Goal: Task Accomplishment & Management: Complete application form

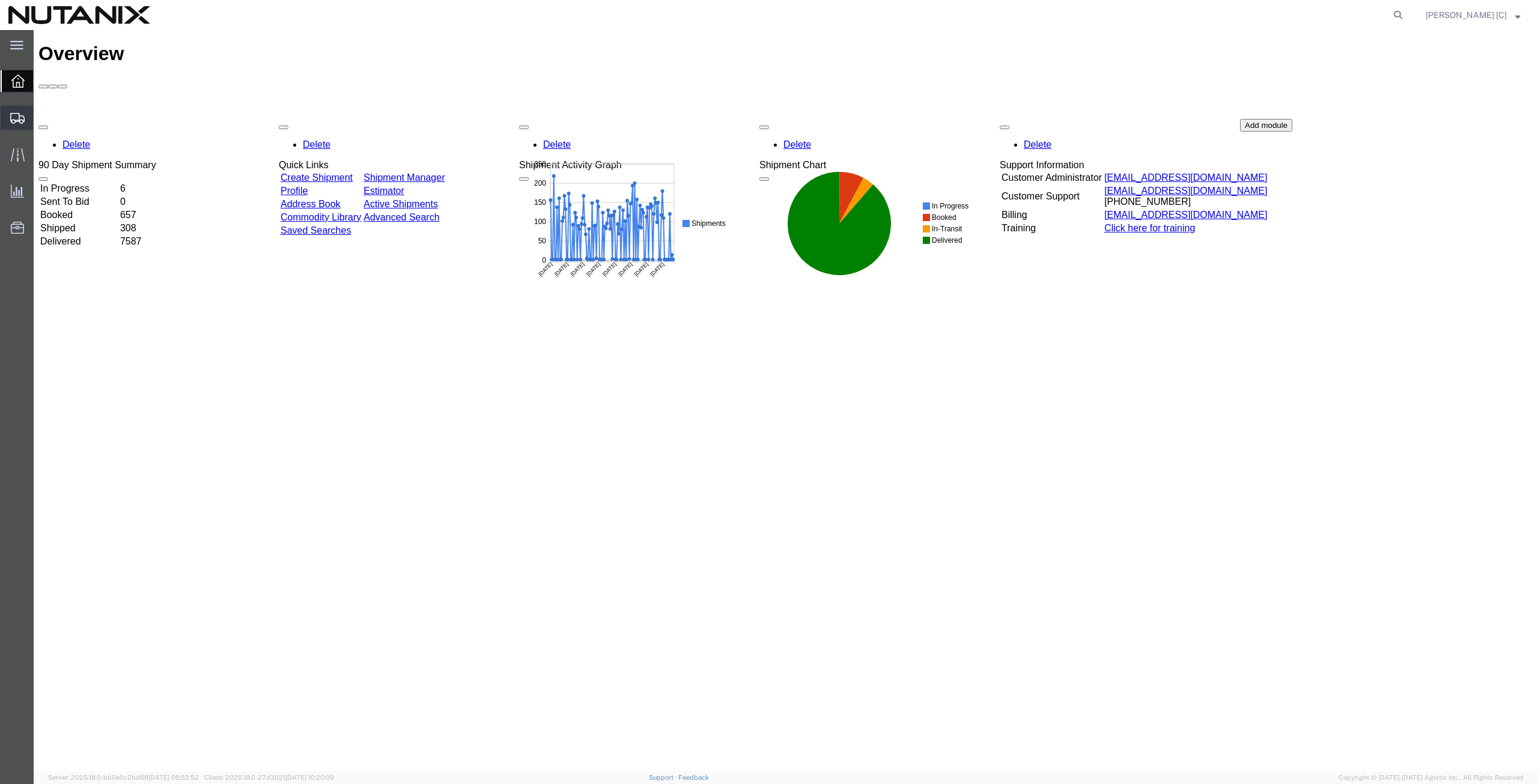
click at [0, 0] on span "Create from Template" at bounding box center [0, 0] width 0 height 0
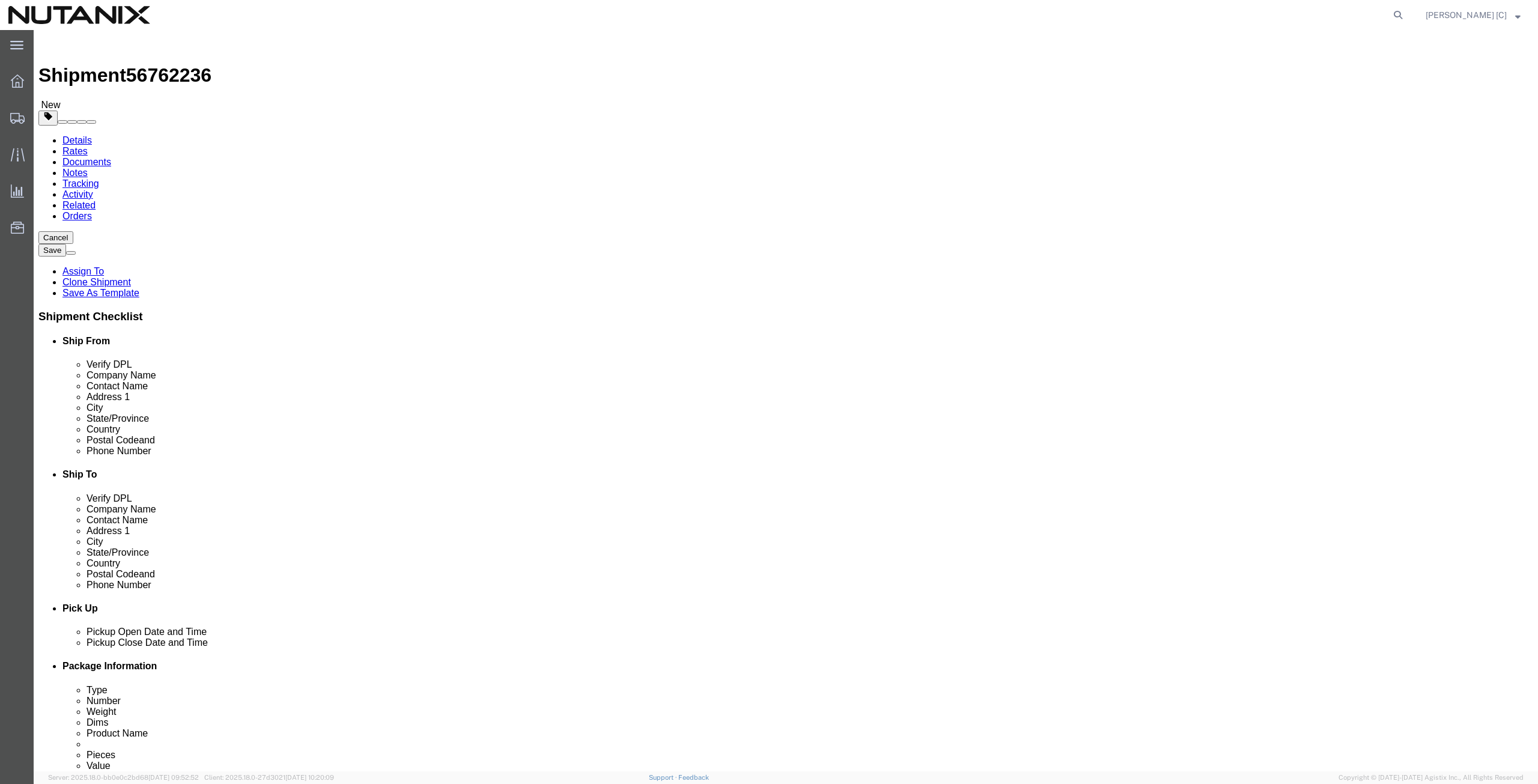
select select
drag, startPoint x: 305, startPoint y: 248, endPoint x: 24, endPoint y: 257, distance: 281.1
click div "Location My Profile Location [GEOGRAPHIC_DATA] - [GEOGRAPHIC_DATA] [GEOGRAPHIC_…"
type input "art"
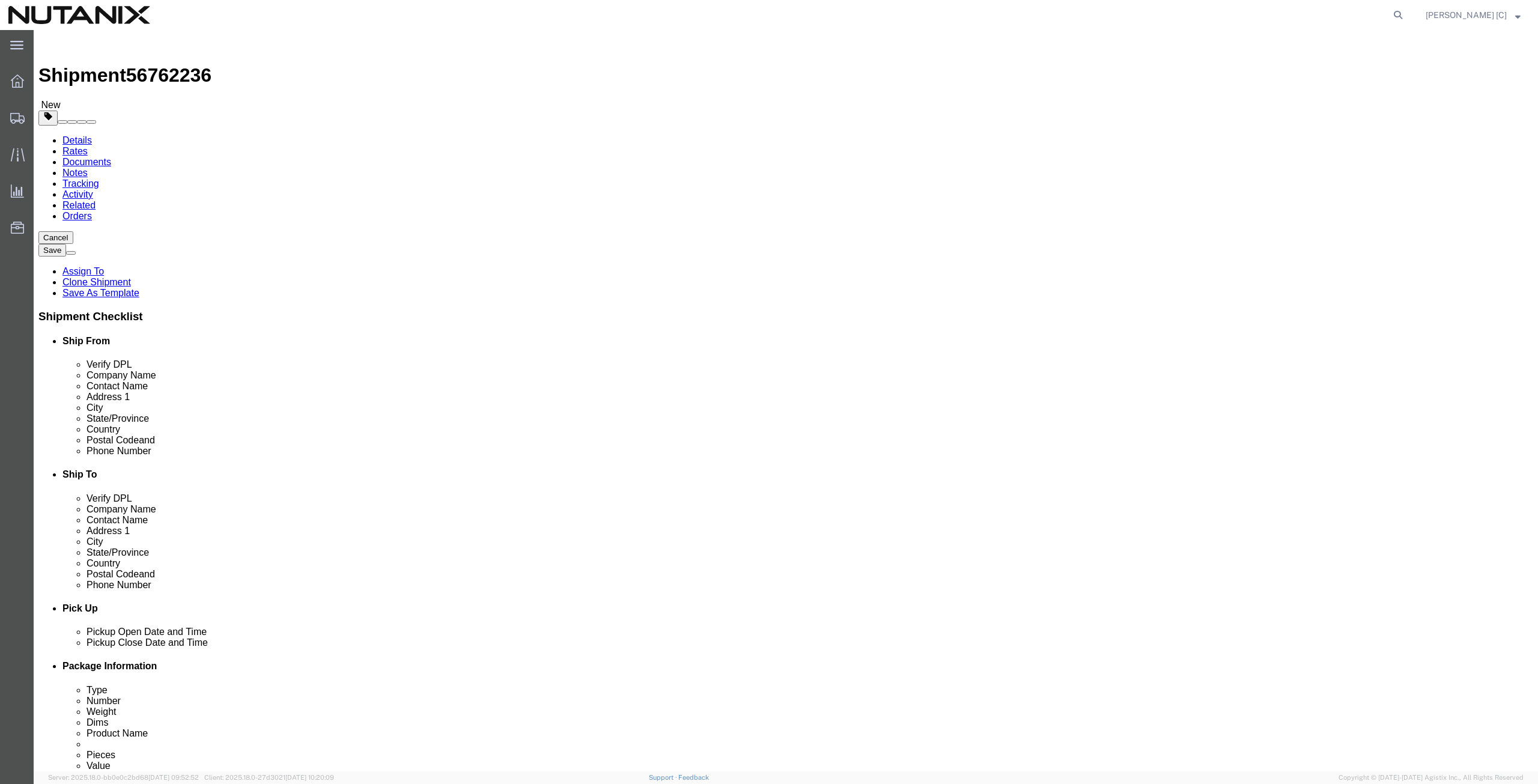
click p "- Nutanix HQ - ([PERSON_NAME]) [STREET_ADDRESS]"
select select
type input "[PERSON_NAME]"
type input "[PHONE_NUMBER]"
type input "[PERSON_NAME][EMAIL_ADDRESS][PERSON_NAME][DOMAIN_NAME]"
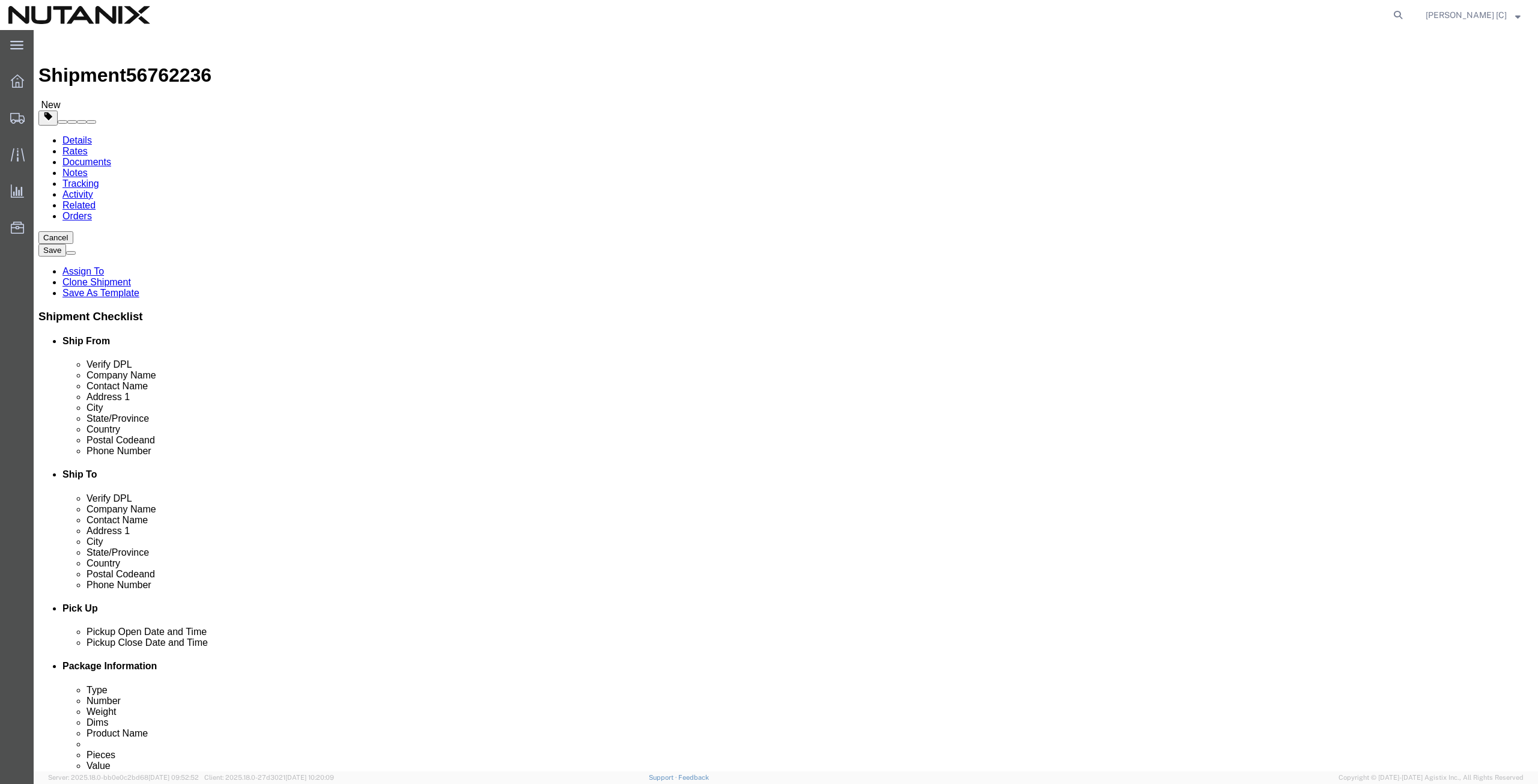
select select "CA"
type input "[PERSON_NAME]"
drag, startPoint x: 940, startPoint y: 222, endPoint x: 654, endPoint y: 260, distance: 288.5
click div "Location My Profile Location [GEOGRAPHIC_DATA] - [GEOGRAPHIC_DATA] [GEOGRAPHIC_…"
paste input "[PERSON_NAME]"
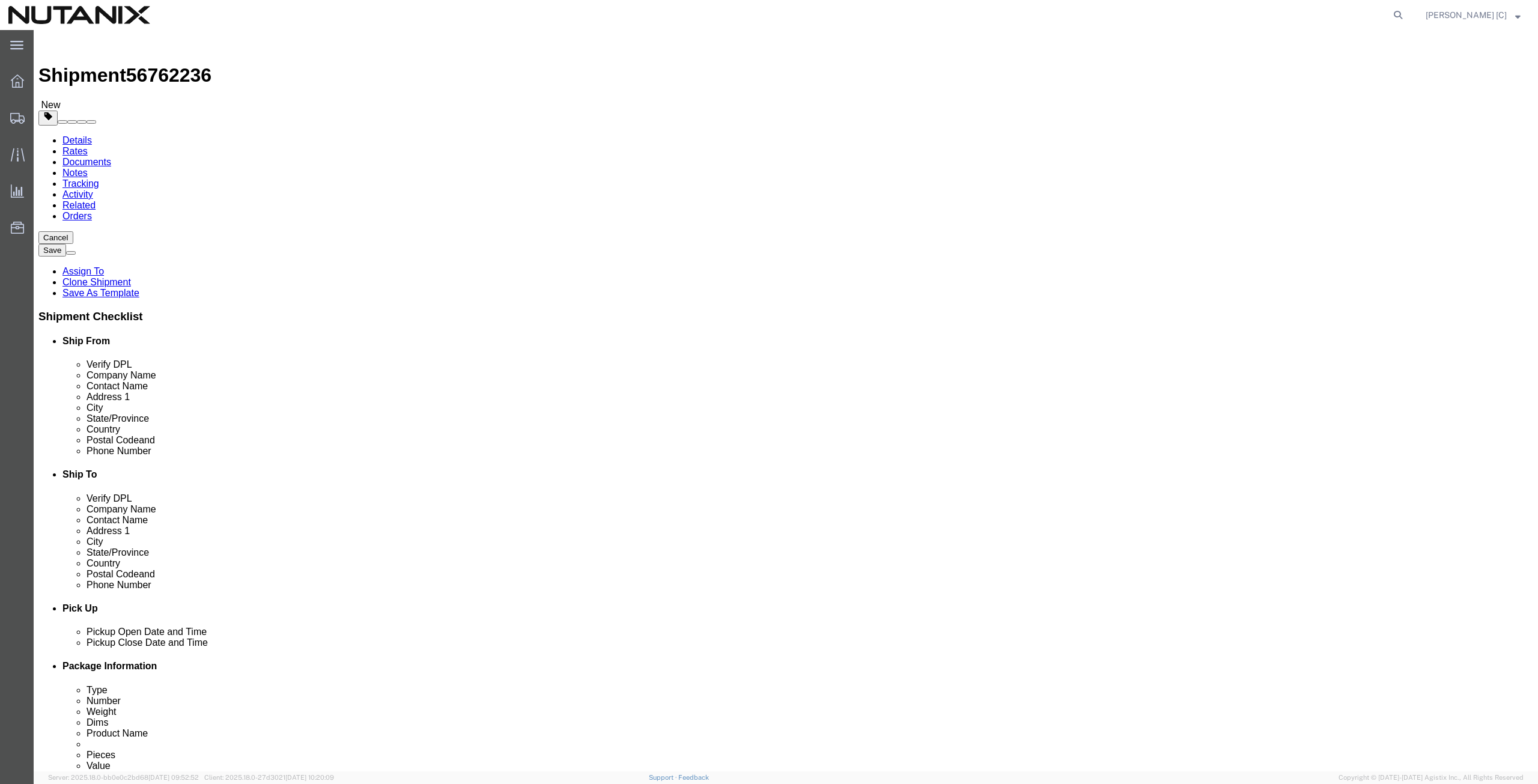
type input "[PERSON_NAME]"
drag, startPoint x: 936, startPoint y: 249, endPoint x: 677, endPoint y: 305, distance: 265.0
click div "Location My Profile Location [GEOGRAPHIC_DATA] - [GEOGRAPHIC_DATA] [GEOGRAPHIC_…"
paste input "[PERSON_NAME]"
type input "[PERSON_NAME]"
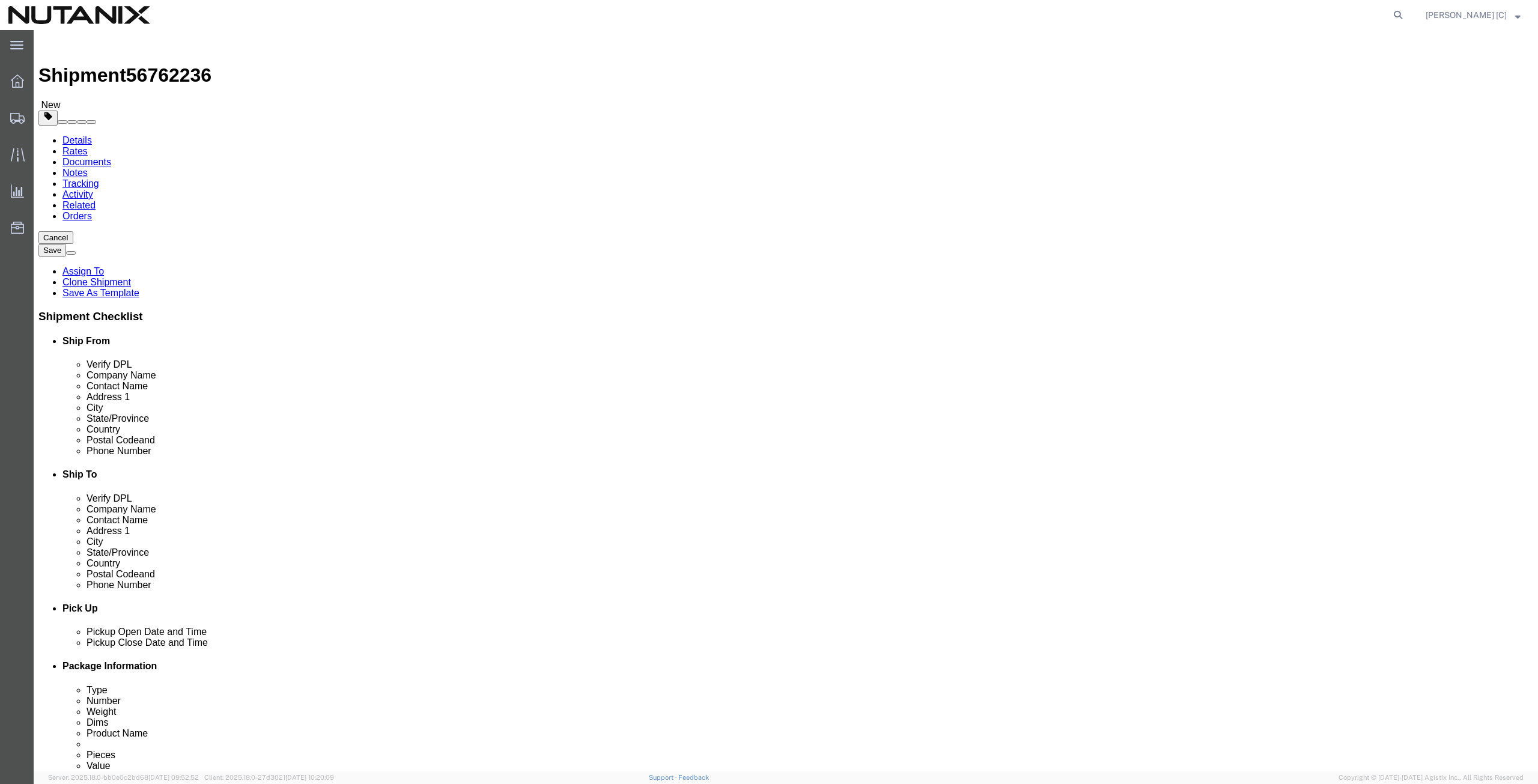
drag, startPoint x: 937, startPoint y: 270, endPoint x: 647, endPoint y: 296, distance: 291.2
click div "Location My Profile Location [GEOGRAPHIC_DATA] - [GEOGRAPHIC_DATA] [GEOGRAPHIC_…"
paste input "[STREET_ADDRESS]"
type input "[STREET_ADDRESS]"
select select
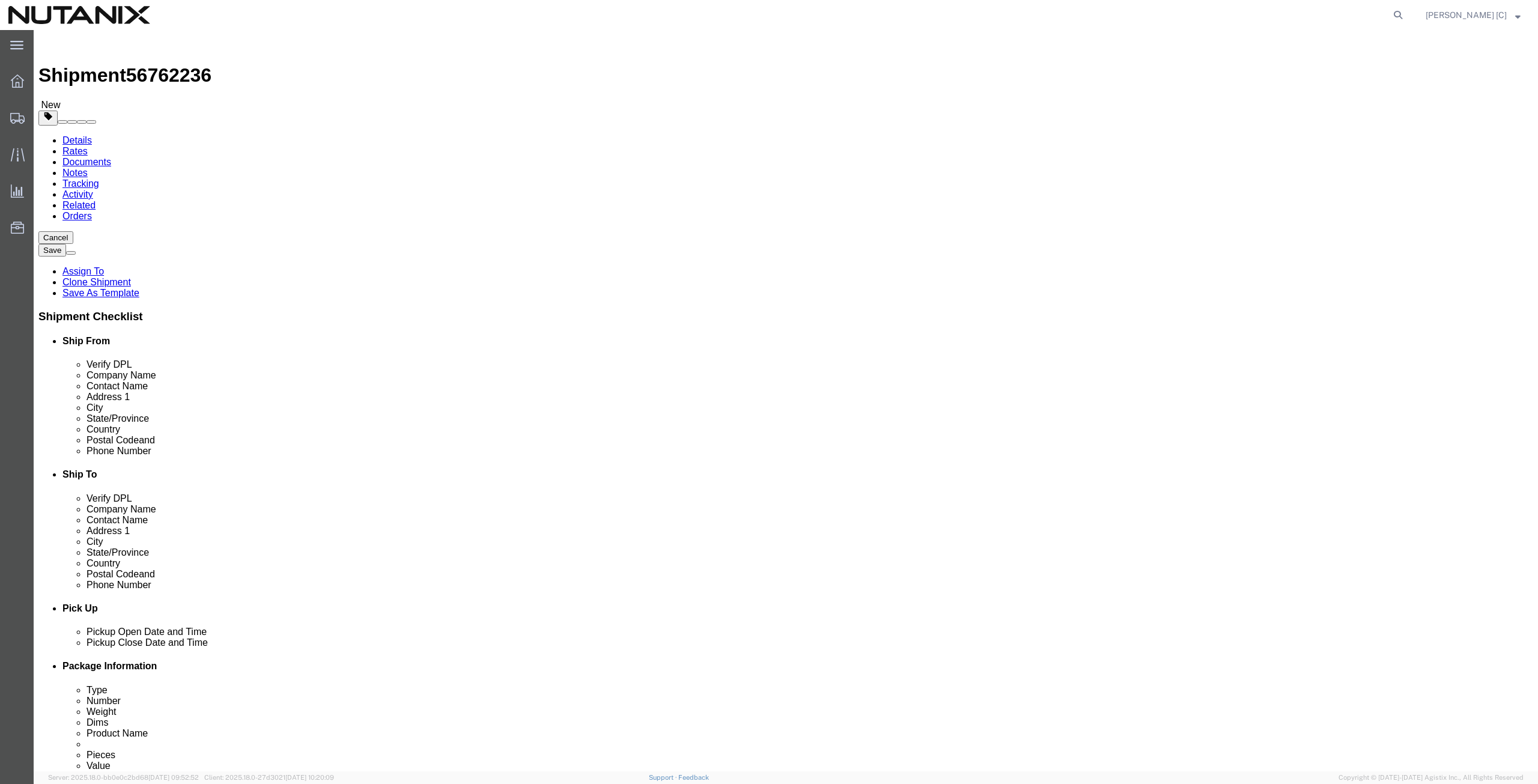
drag, startPoint x: 922, startPoint y: 315, endPoint x: 507, endPoint y: 331, distance: 415.3
click div "Ship From Location Location My Profile Location [GEOGRAPHIC_DATA] - [GEOGRAPHIC…"
paste input "[GEOGRAPHIC_DATA]"
type input "[GEOGRAPHIC_DATA]"
select select
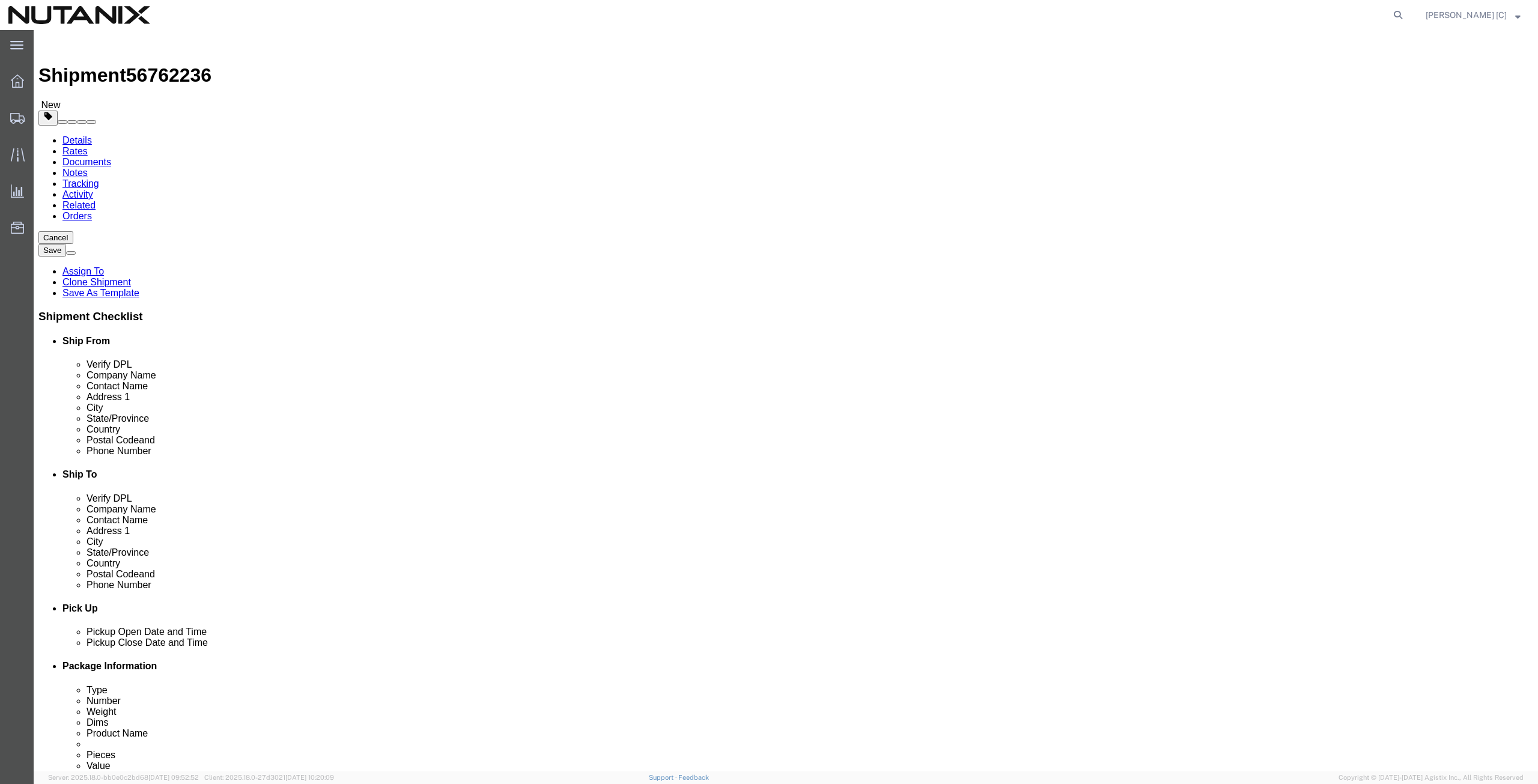
type input "north"
select select
select select "NC"
drag, startPoint x: 900, startPoint y: 387, endPoint x: 694, endPoint y: 395, distance: 206.2
click div "Postal Code 11767"
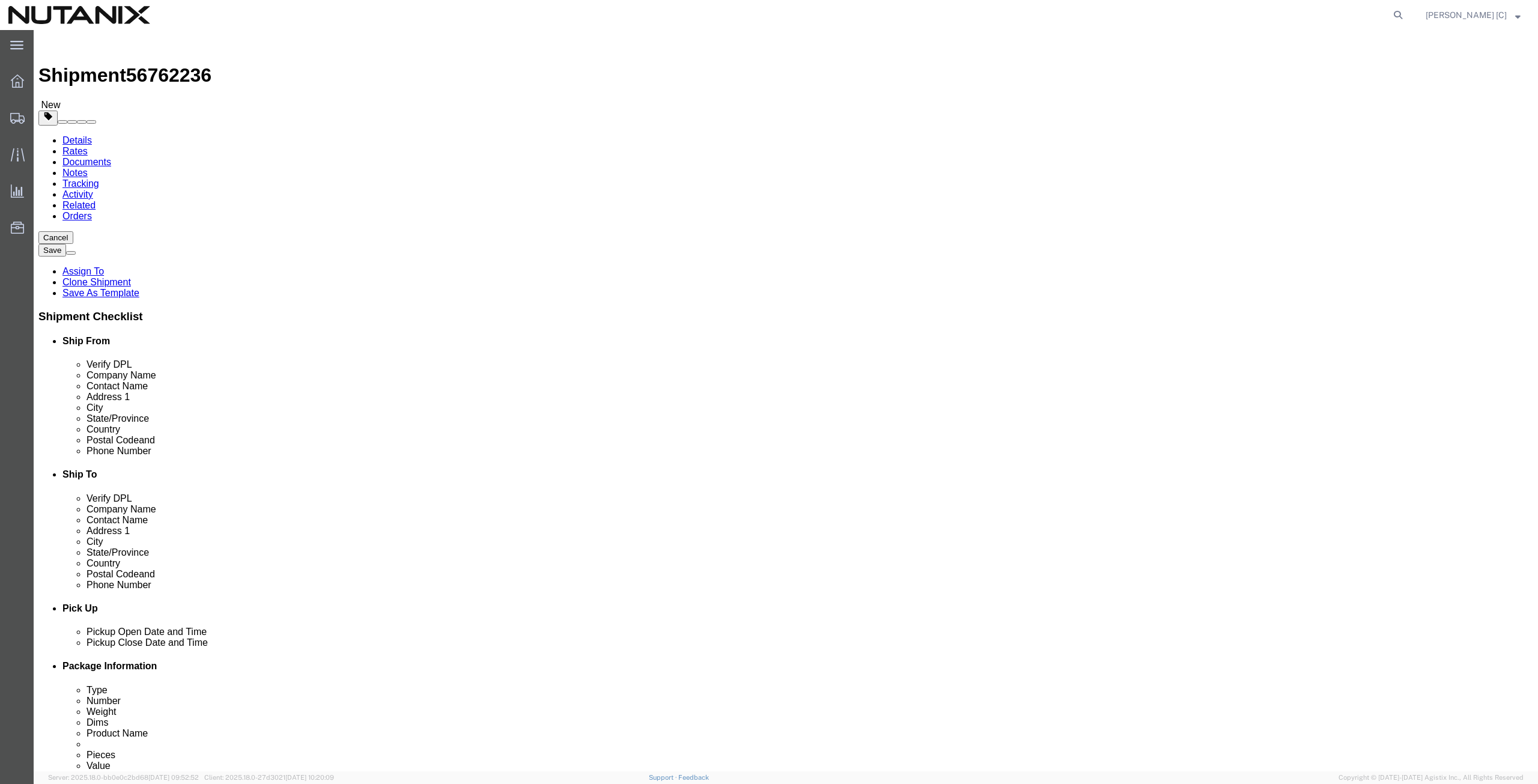
paste input "27613"
type input "27613"
select select
drag, startPoint x: 944, startPoint y: 403, endPoint x: 666, endPoint y: 450, distance: 281.9
click div "Location My Profile Location [GEOGRAPHIC_DATA] - [GEOGRAPHIC_DATA] [GEOGRAPHIC_…"
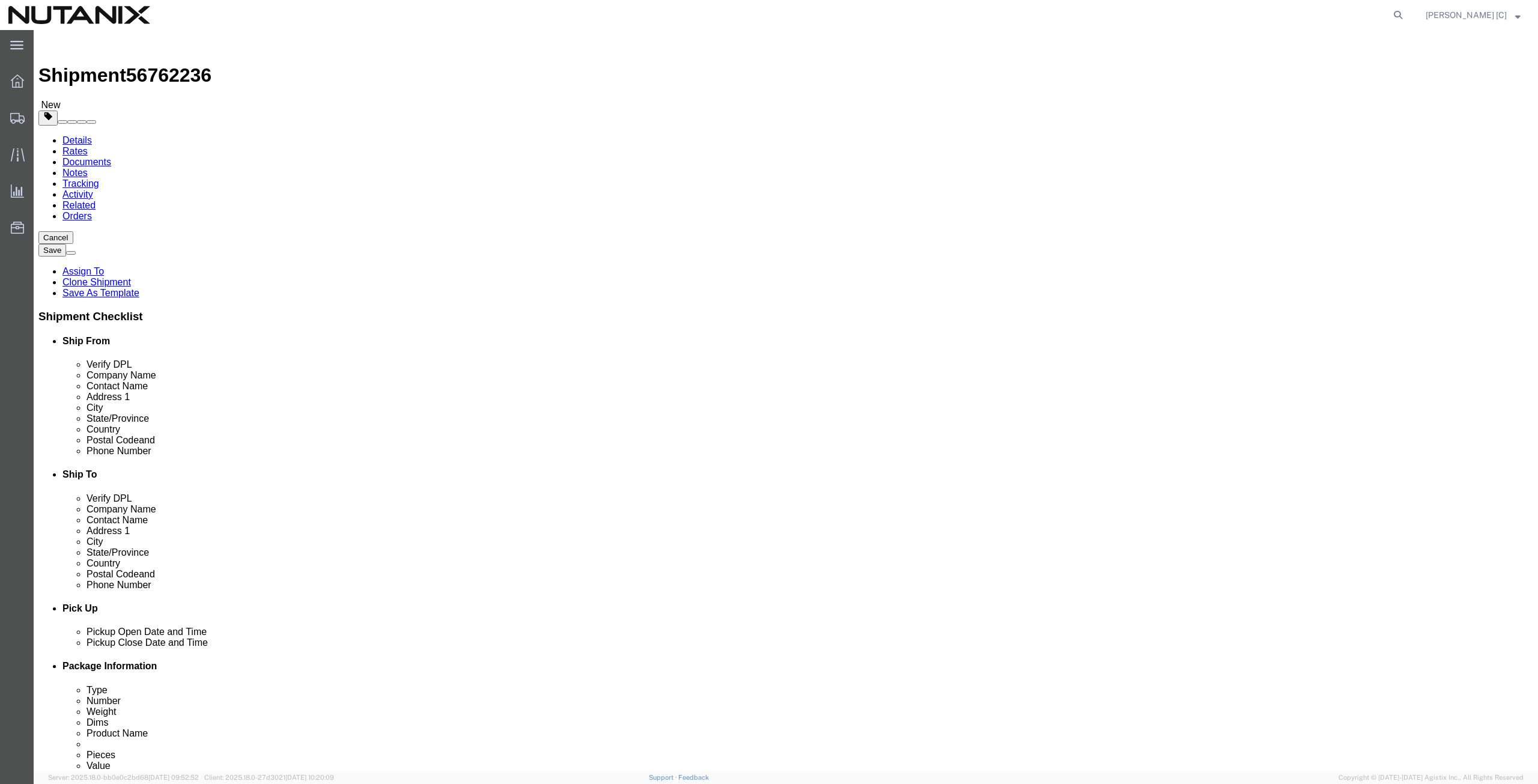
paste input "9) 5794380"
type input "[PHONE_NUMBER]"
drag, startPoint x: 973, startPoint y: 428, endPoint x: 587, endPoint y: 483, distance: 389.9
click div "Ship From Location Location My Profile Location [GEOGRAPHIC_DATA] - [GEOGRAPHIC…"
paste input "alexgiglio160"
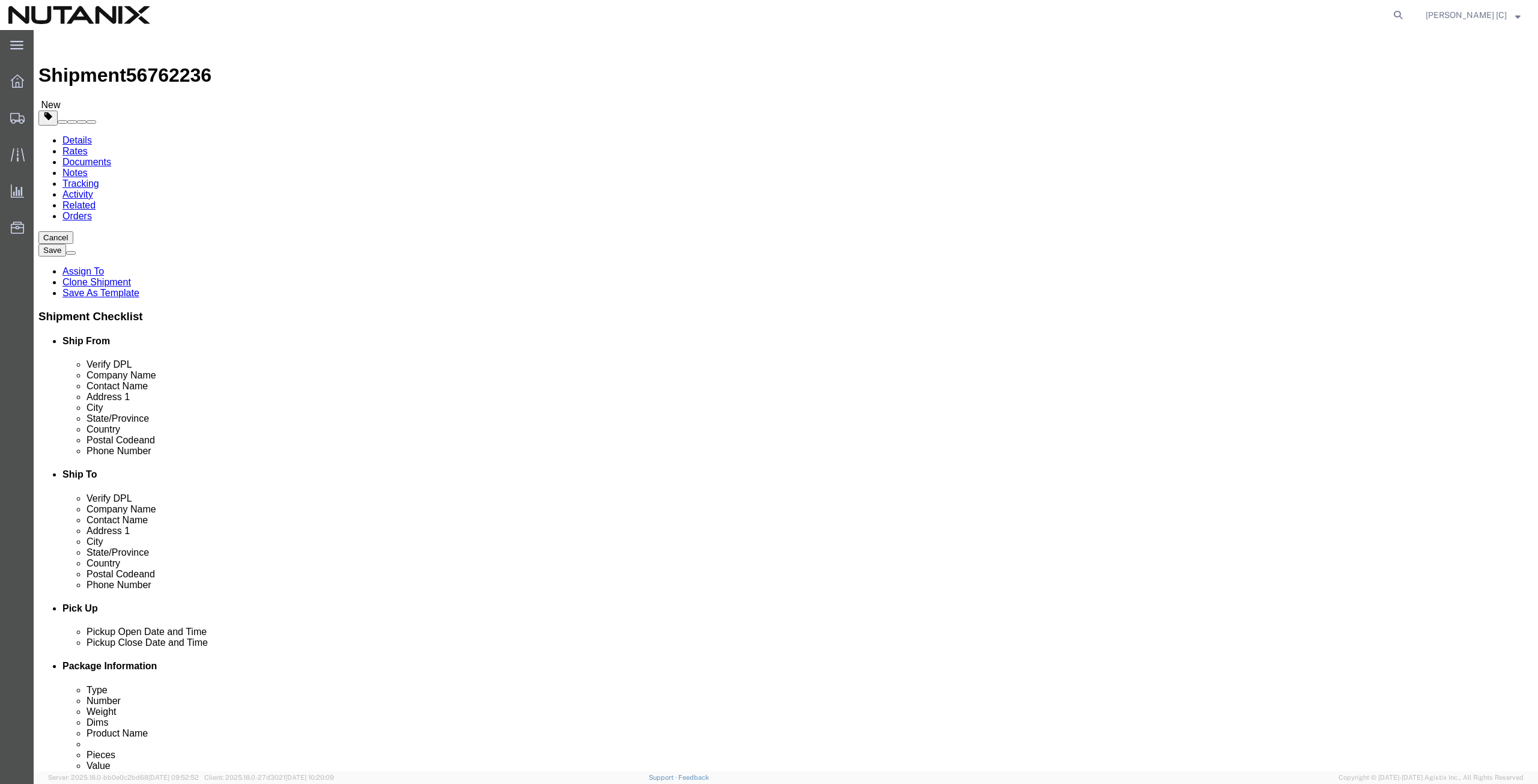
type input "[EMAIL_ADDRESS][DOMAIN_NAME]"
click input "checkbox"
checkbox input "true"
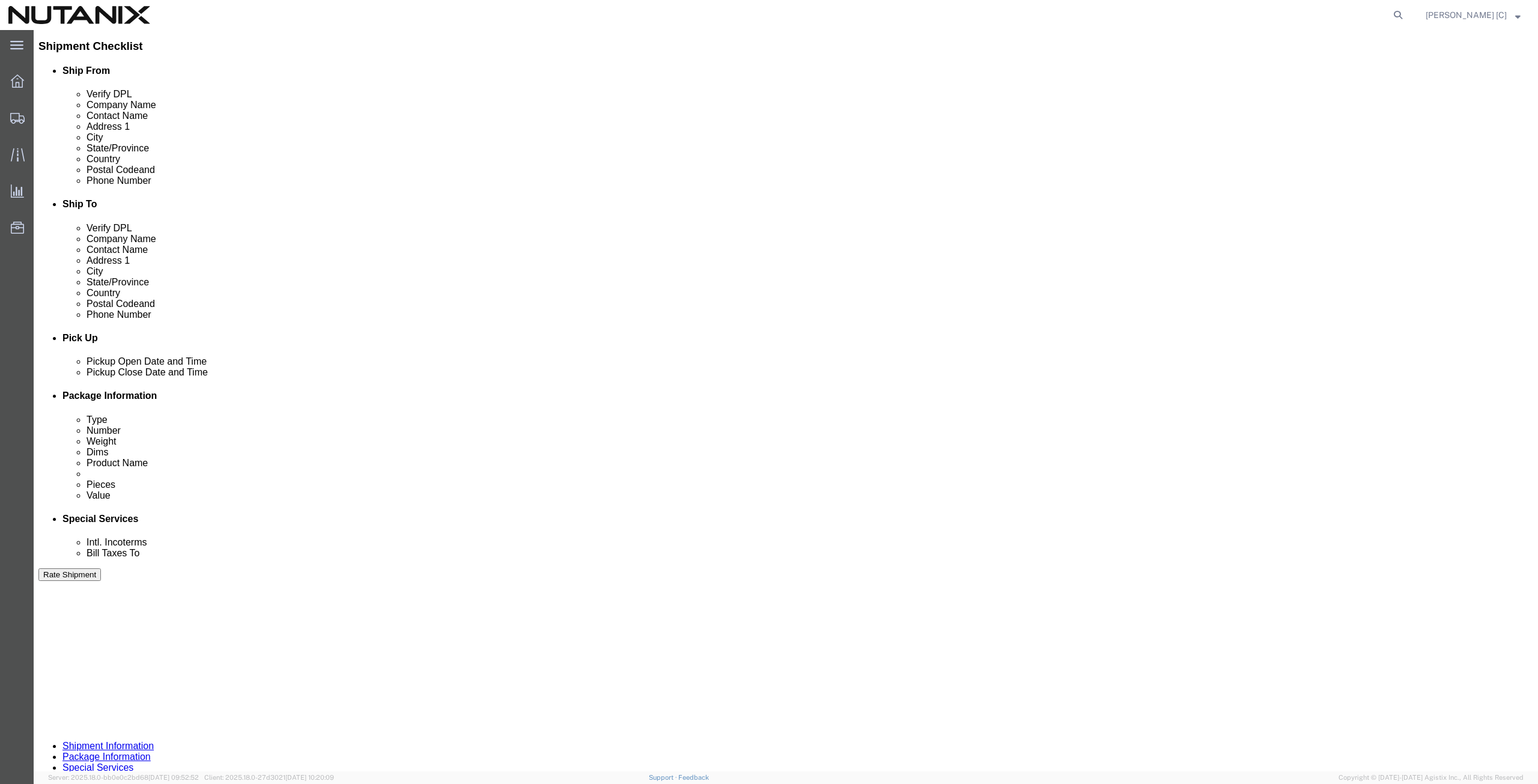
scroll to position [290, 0]
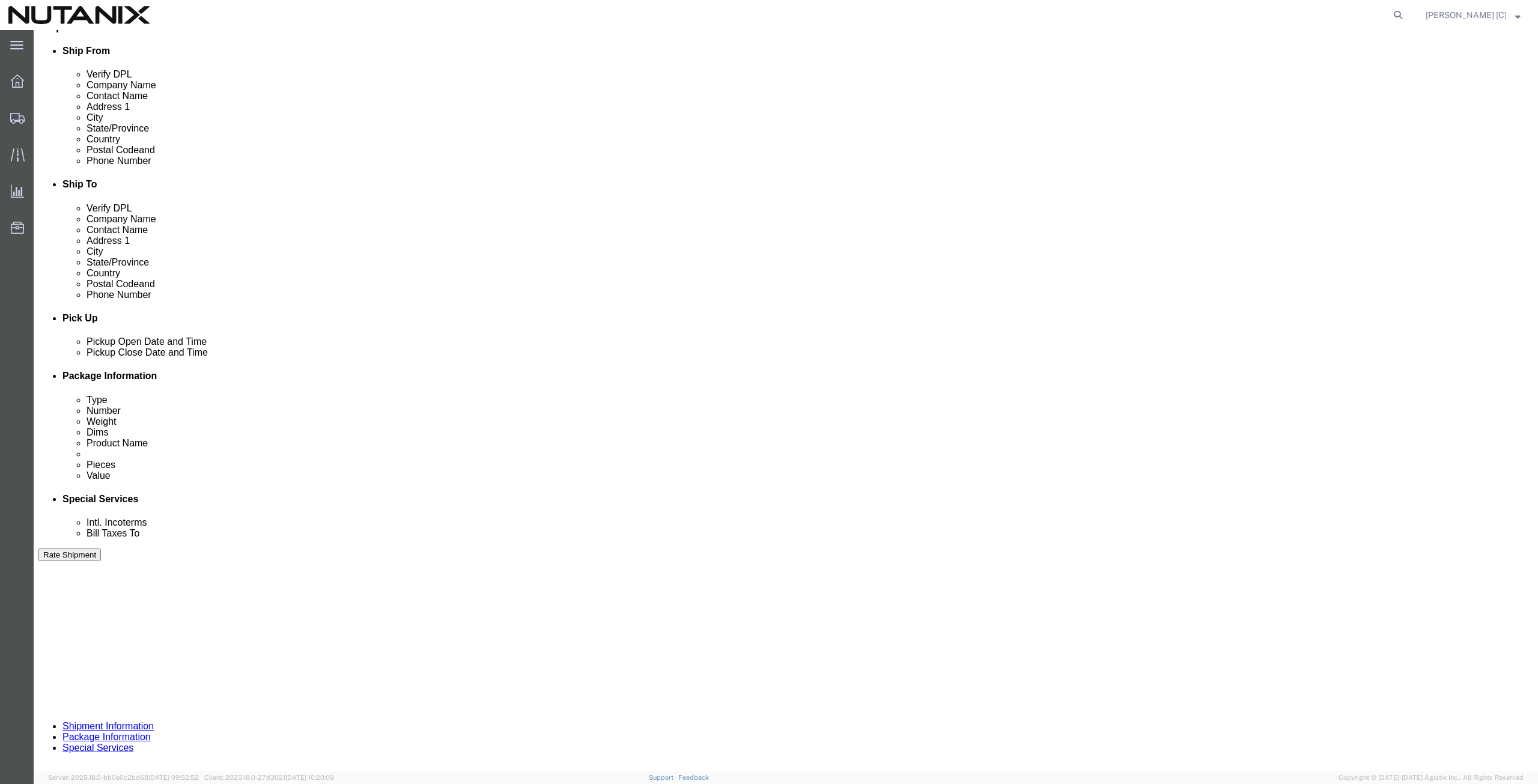
click div "Previous Continue"
click button "Continue"
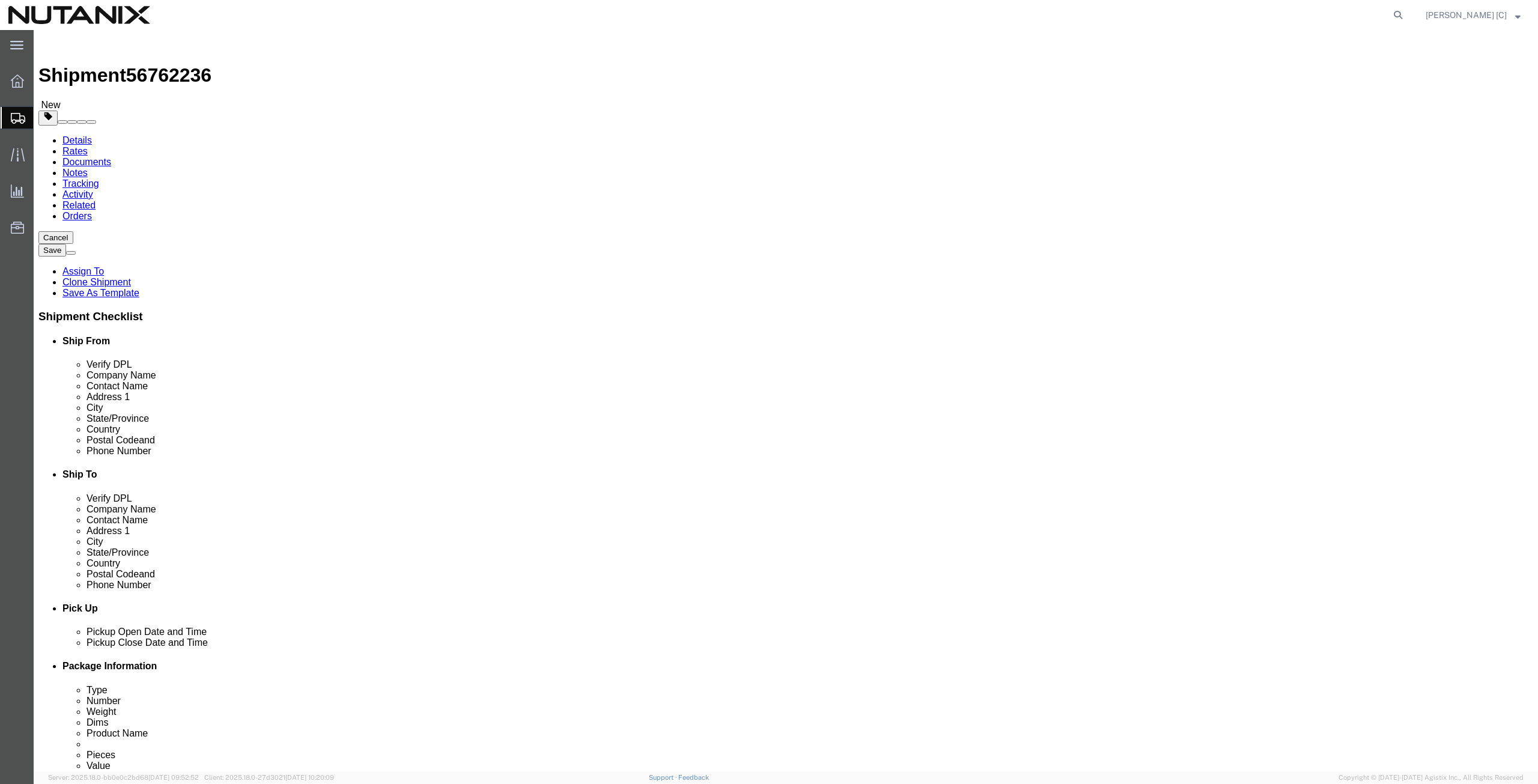
click button "Continue"
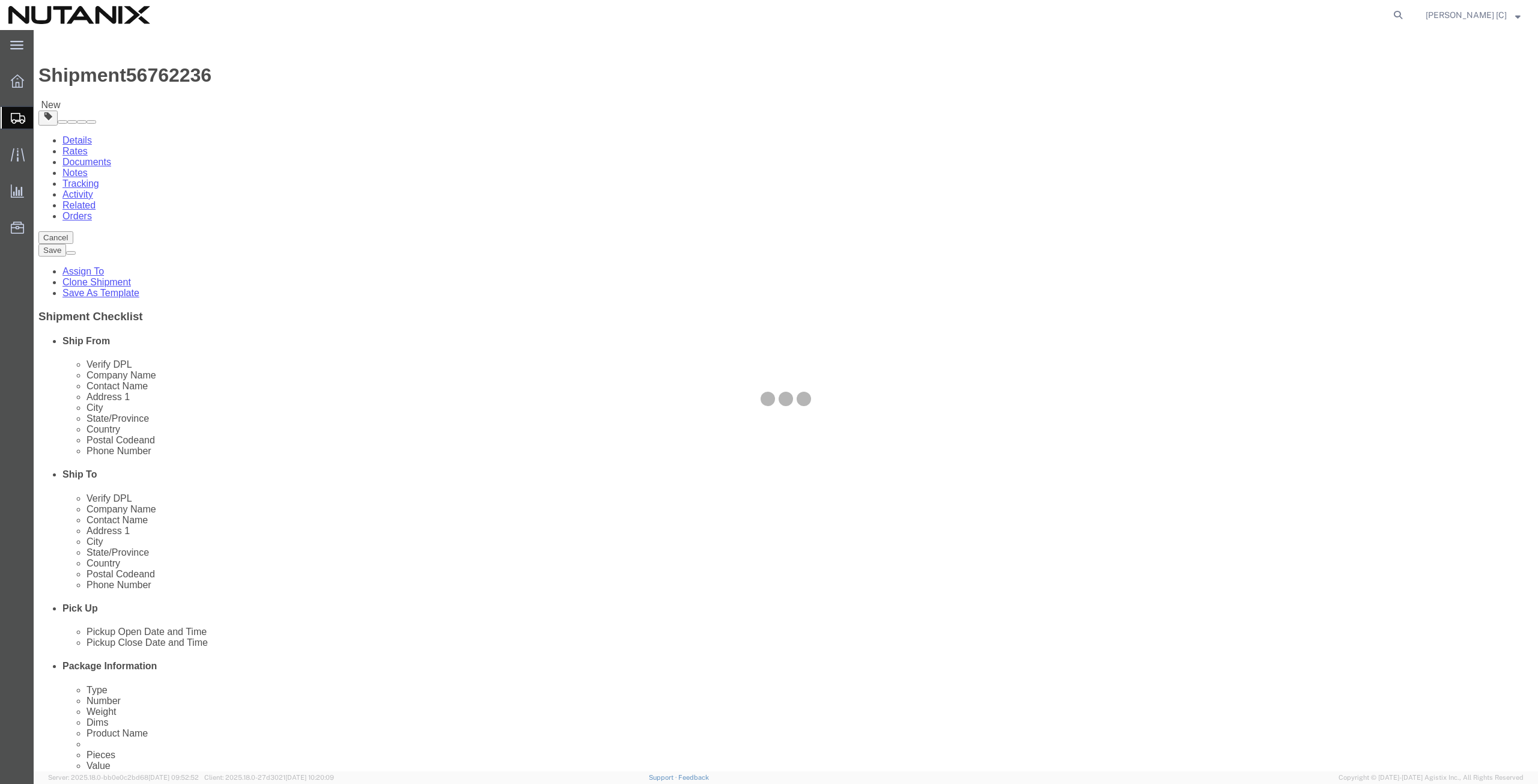
select select
select select "COSTCENTER"
select select "59656"
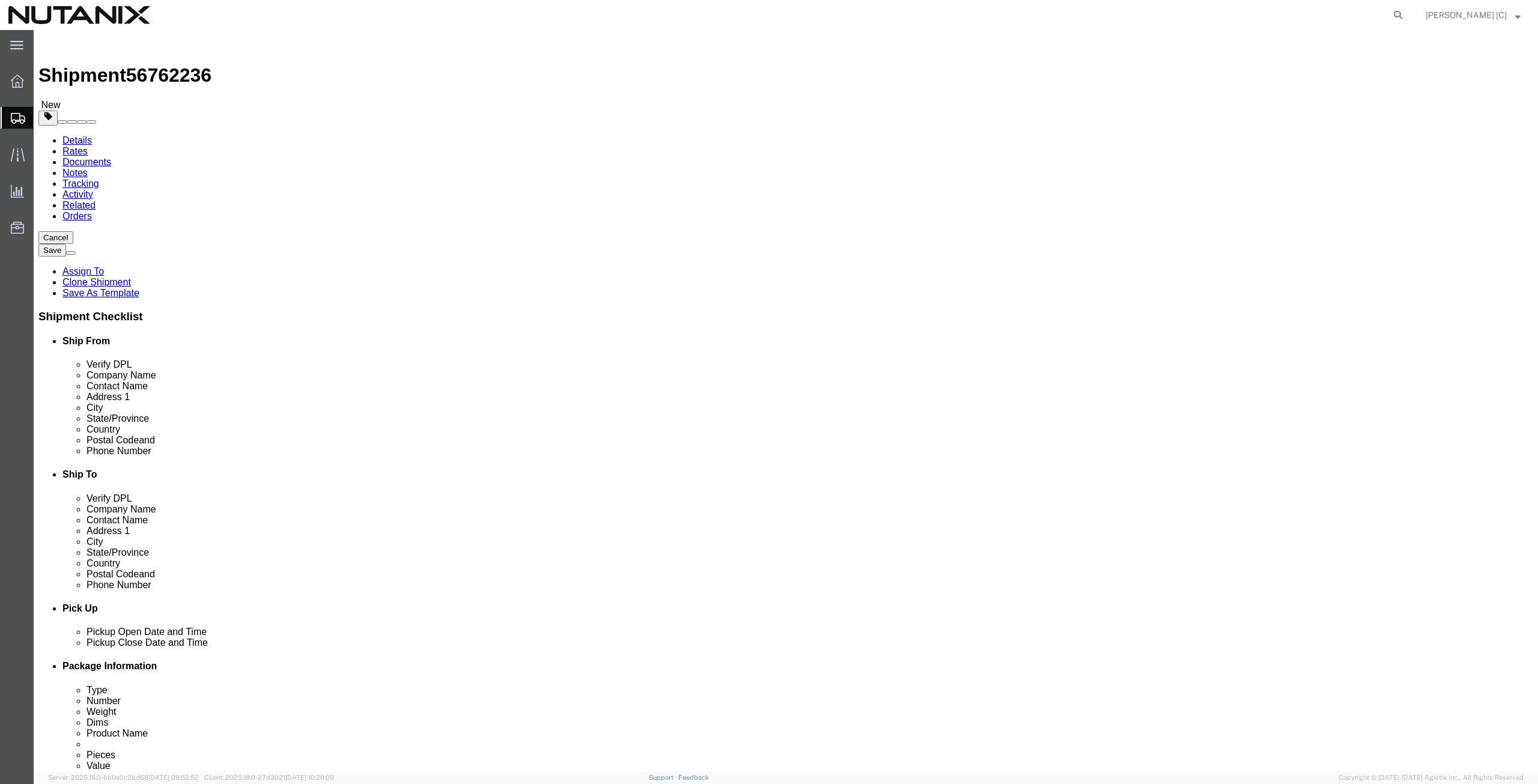
click input "Return Label Required"
checkbox input "false"
select select
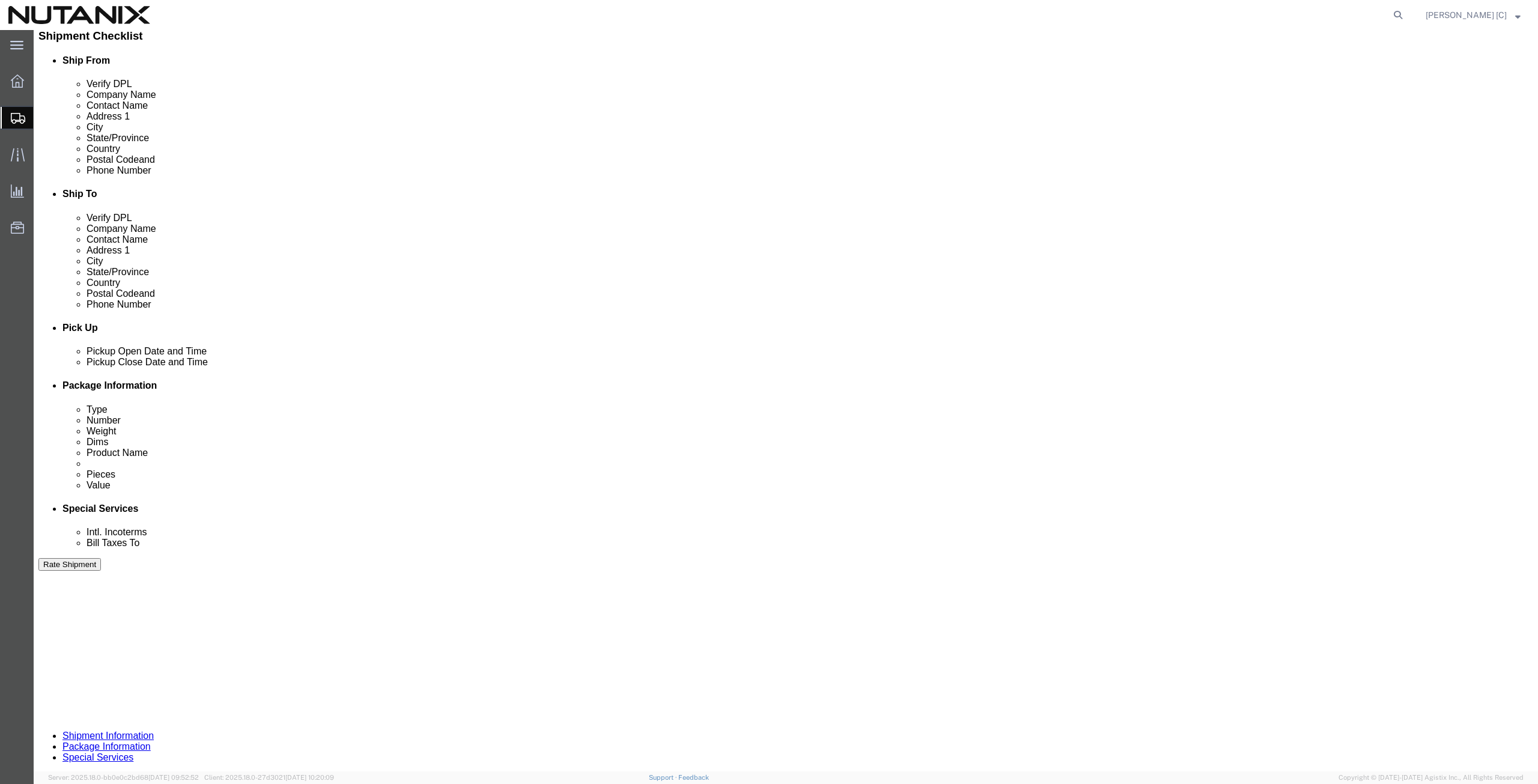
scroll to position [418, 0]
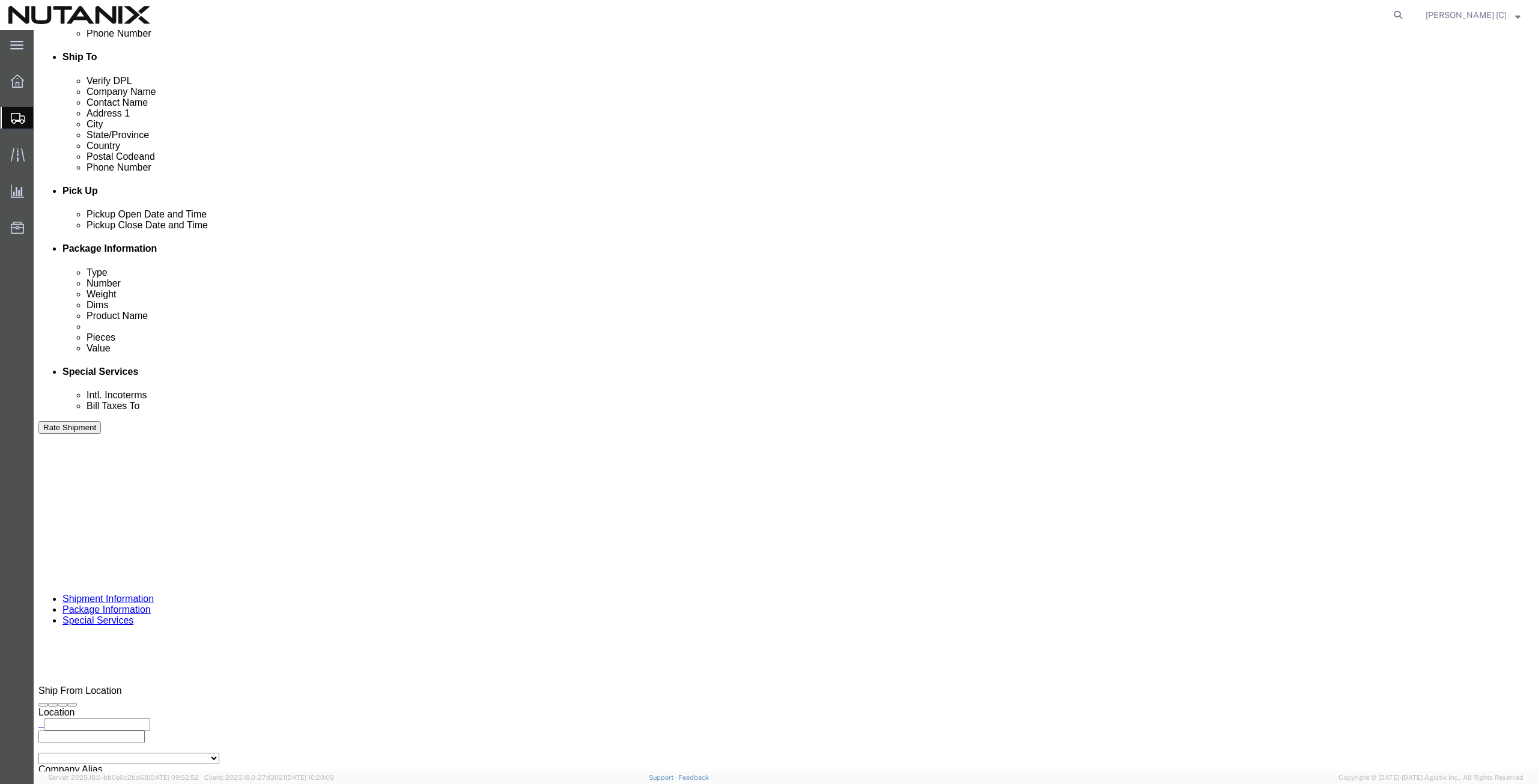
click button "Rate Shipment"
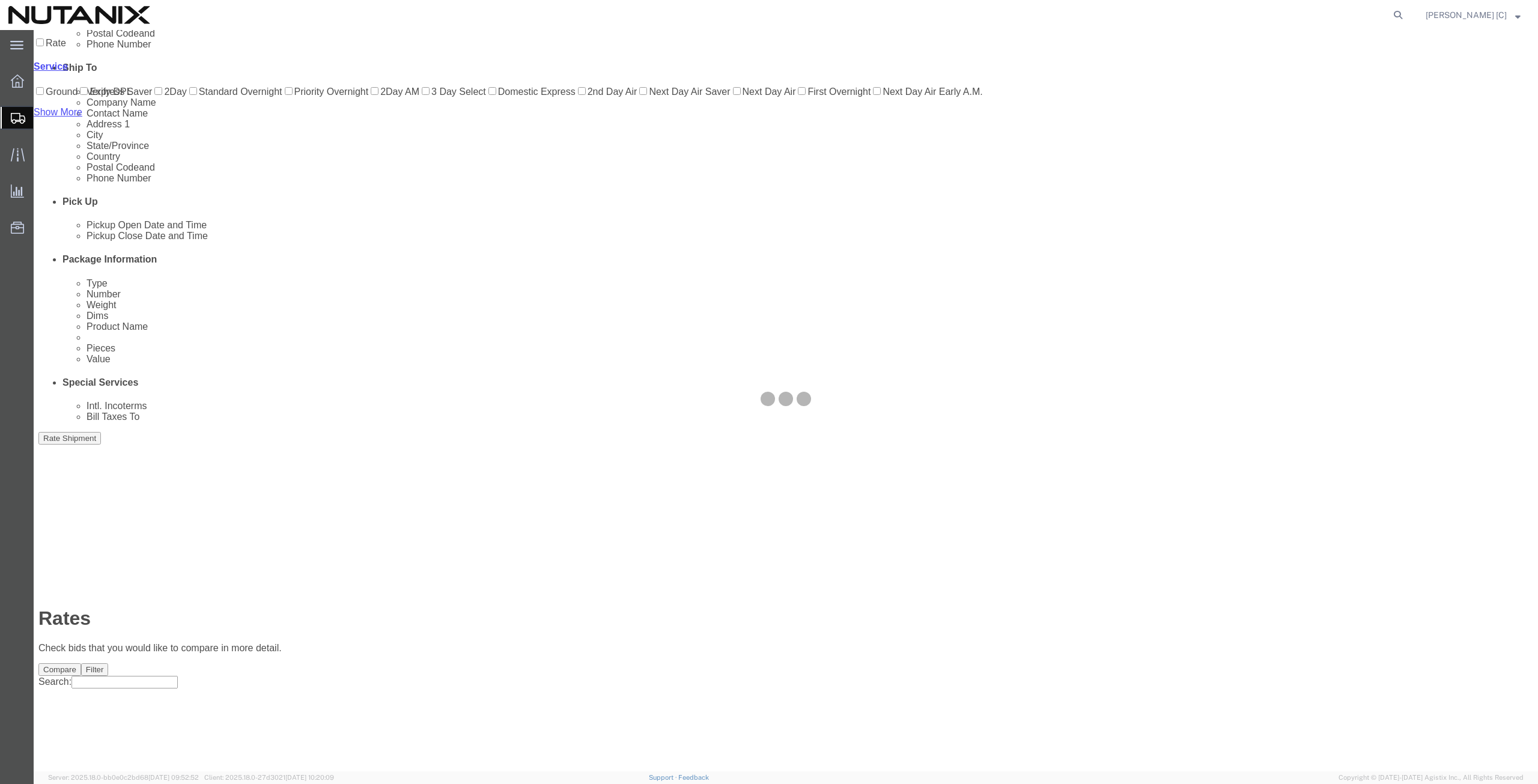
scroll to position [0, 0]
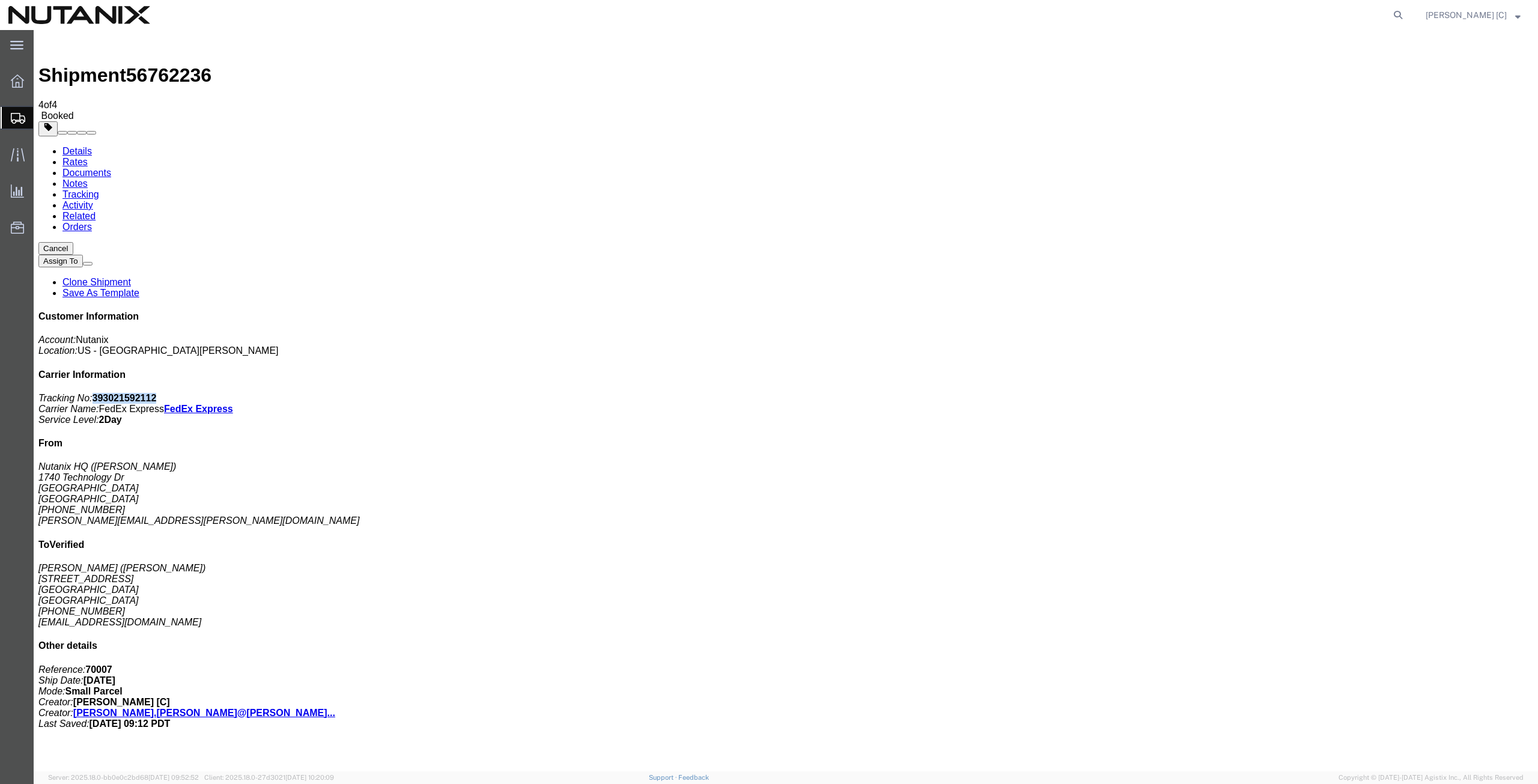
drag, startPoint x: 1431, startPoint y: 184, endPoint x: 1371, endPoint y: 184, distance: 60.0
click at [1371, 393] on p "Tracking No: 393021592112 Carrier Name: FedEx Express FedEx Express Service Lev…" at bounding box center [786, 409] width 1495 height 33
copy b "393021592112"
click at [0, 0] on span "Create from Template" at bounding box center [0, 0] width 0 height 0
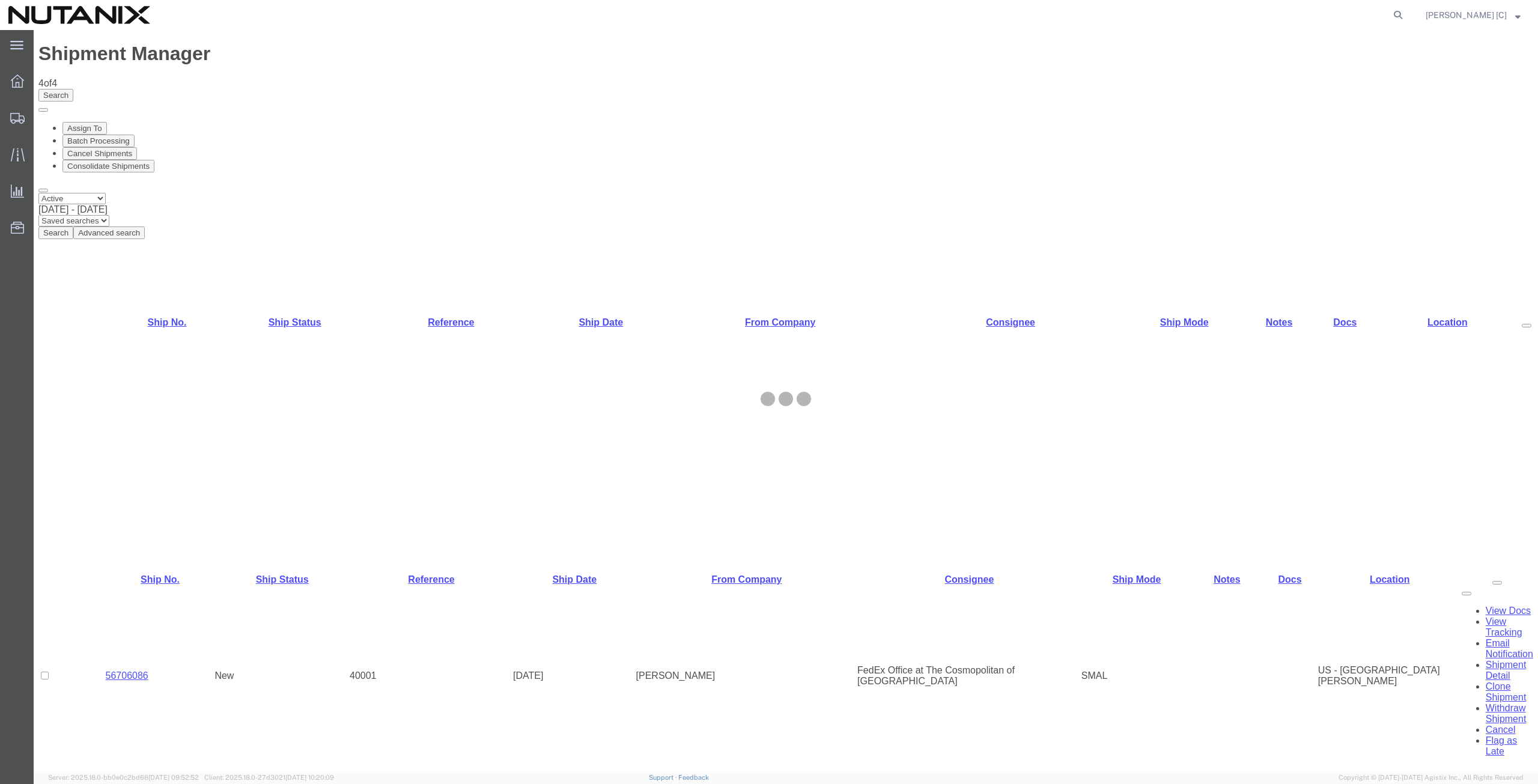
select select "46554"
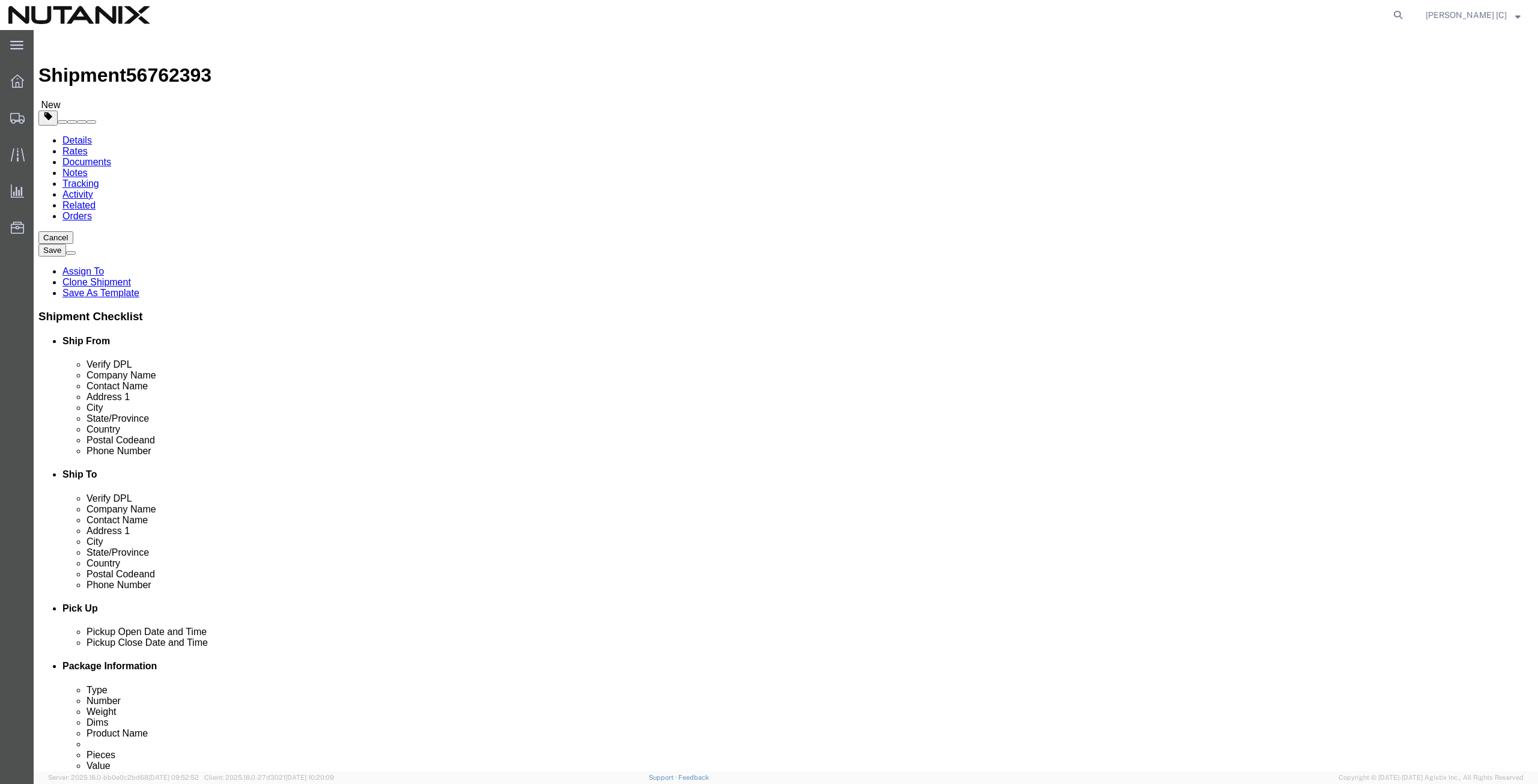
drag, startPoint x: 301, startPoint y: 224, endPoint x: 77, endPoint y: 226, distance: 224.0
click div "Company Name [PERSON_NAME]"
paste input "[PERSON_NAME]"
type input "[PERSON_NAME]"
drag, startPoint x: 299, startPoint y: 246, endPoint x: 168, endPoint y: 250, distance: 131.1
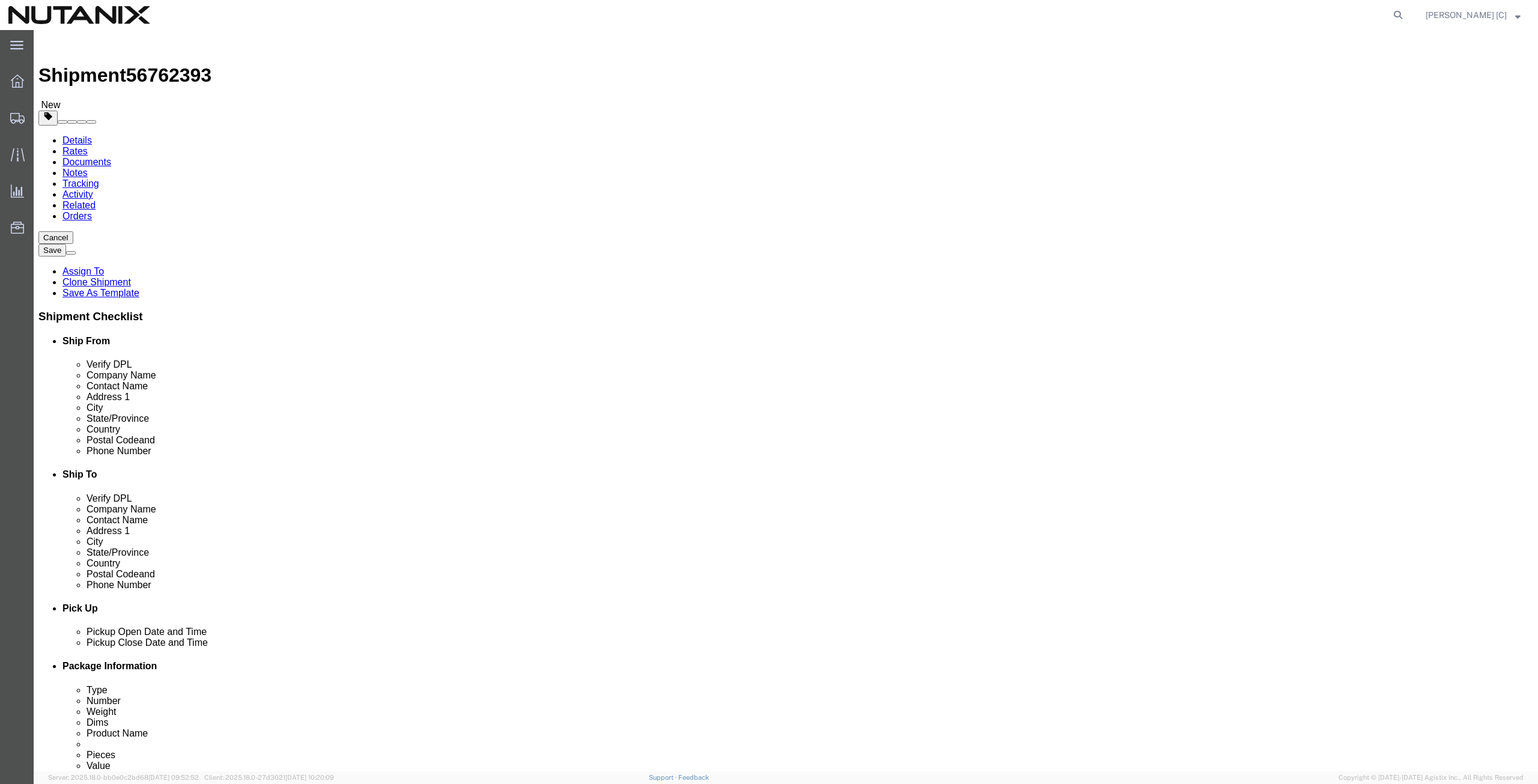
click div "Contact Name [PERSON_NAME]"
paste input "[PERSON_NAME]"
type input "[PERSON_NAME]"
drag, startPoint x: 300, startPoint y: 269, endPoint x: 63, endPoint y: 277, distance: 237.1
click div "Location Select Select My Profile Location [GEOGRAPHIC_DATA] - [GEOGRAPHIC_DATA…"
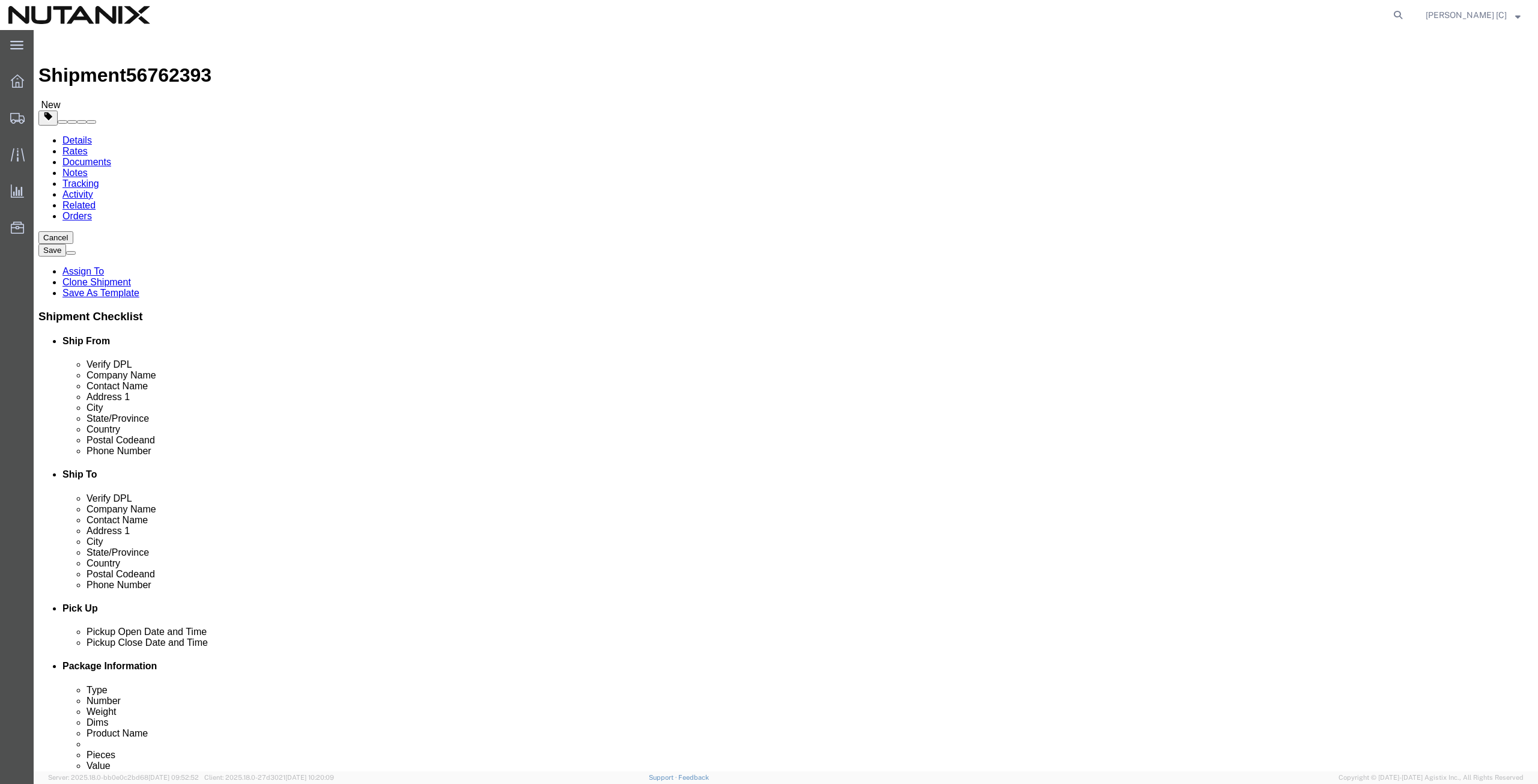
paste input "[STREET_ADDRESS]"
type input "[STREET_ADDRESS]"
drag, startPoint x: 271, startPoint y: 290, endPoint x: 156, endPoint y: 279, distance: 115.5
click div "Location Select Select My Profile Location [GEOGRAPHIC_DATA] - [GEOGRAPHIC_DATA…"
drag, startPoint x: 275, startPoint y: 315, endPoint x: 160, endPoint y: 329, distance: 115.8
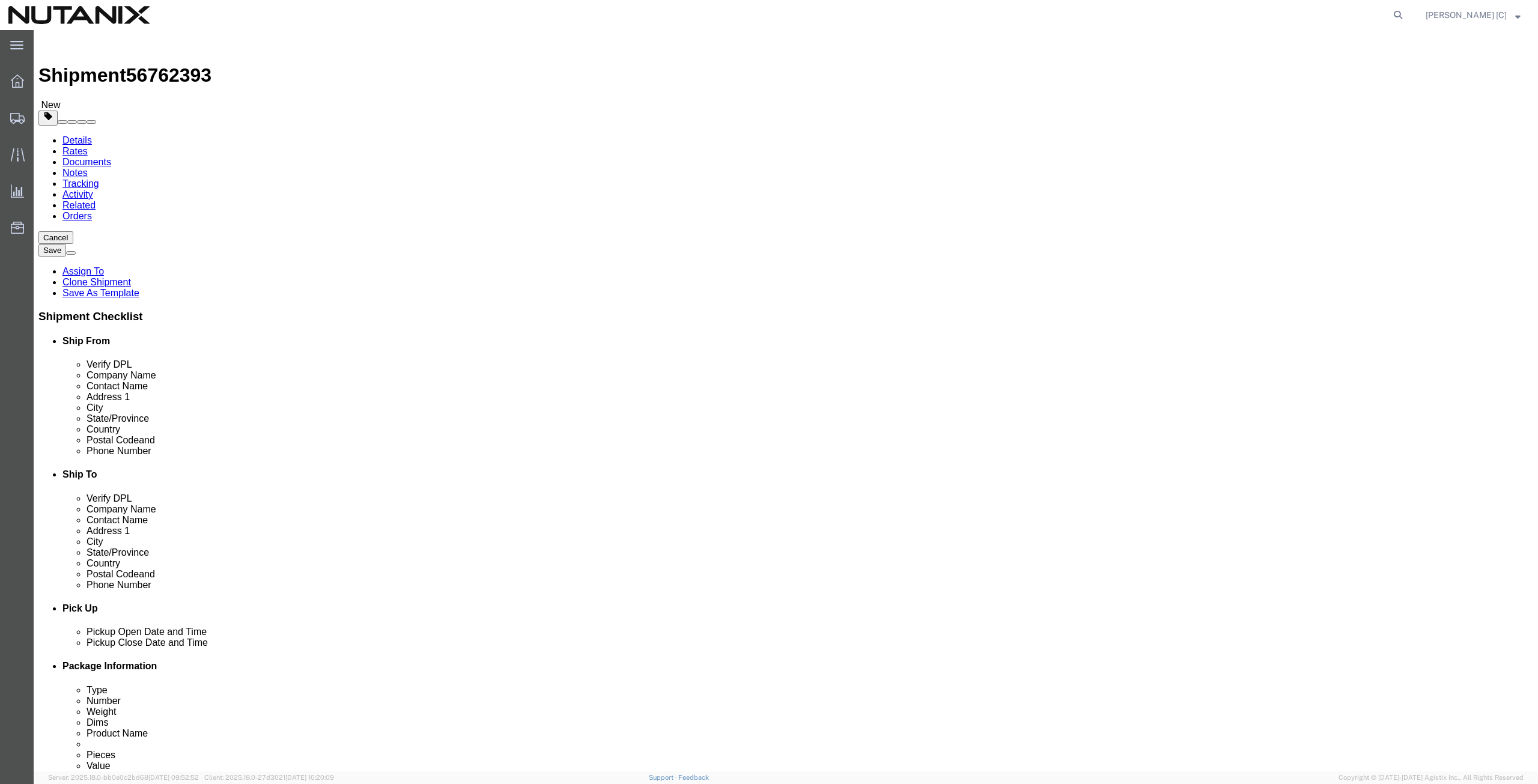
click div "Location Select Select My Profile Location [GEOGRAPHIC_DATA] - [GEOGRAPHIC_DATA…"
paste input "[GEOGRAPHIC_DATA]"
type input "[GEOGRAPHIC_DATA]"
type input "north"
click div "Postal Code 75093"
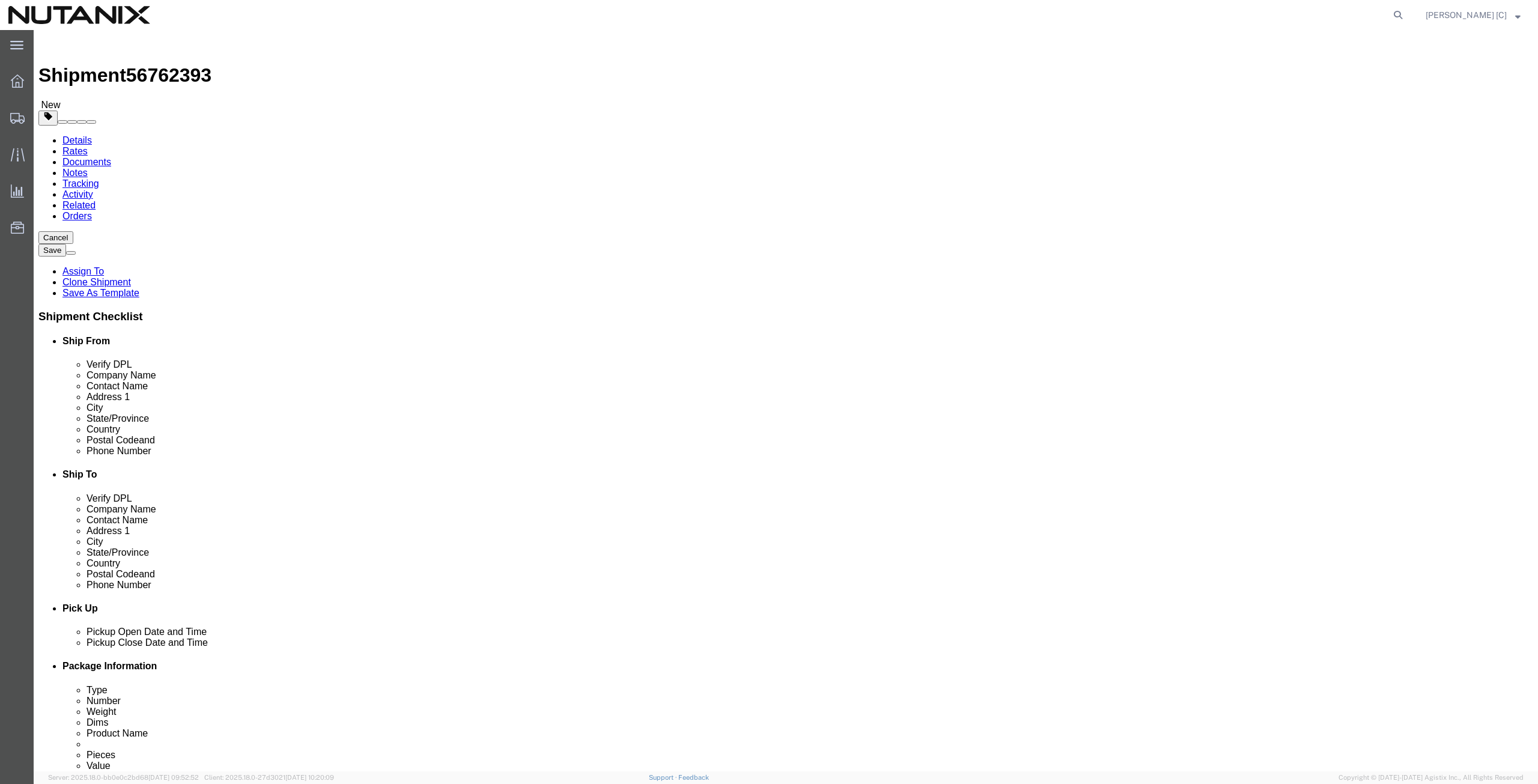
click input "75093"
drag, startPoint x: 270, startPoint y: 381, endPoint x: 114, endPoint y: 386, distance: 156.1
click div "Postal Code 75093"
paste input "2761"
type input "27613"
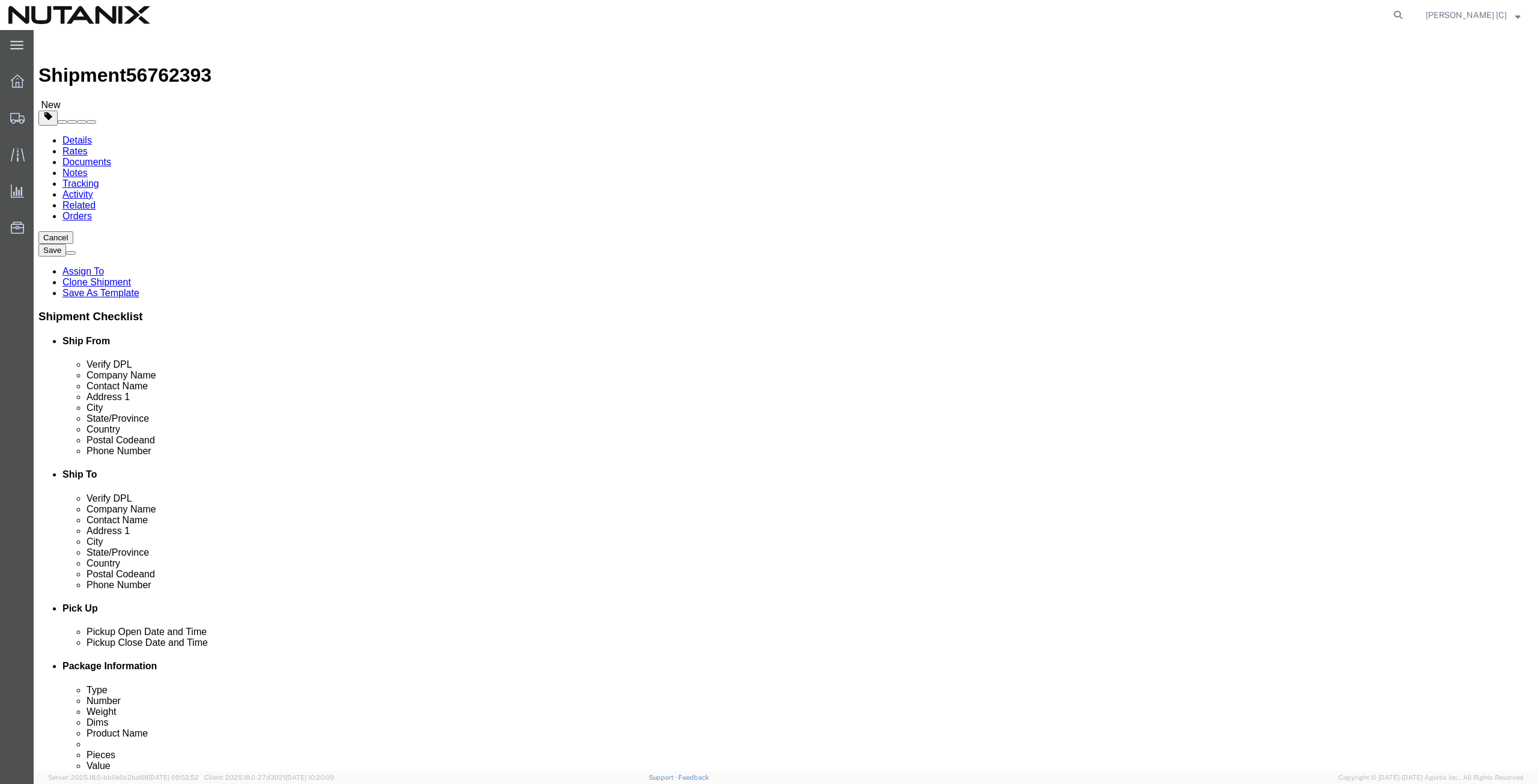
drag, startPoint x: 314, startPoint y: 403, endPoint x: 133, endPoint y: 420, distance: 181.8
click div "Phone Number [PHONE_NUMBER]"
paste input "[PHONE_NUMBER]"
type input "[PHONE_NUMBER]"
drag, startPoint x: 381, startPoint y: 433, endPoint x: 38, endPoint y: 460, distance: 344.1
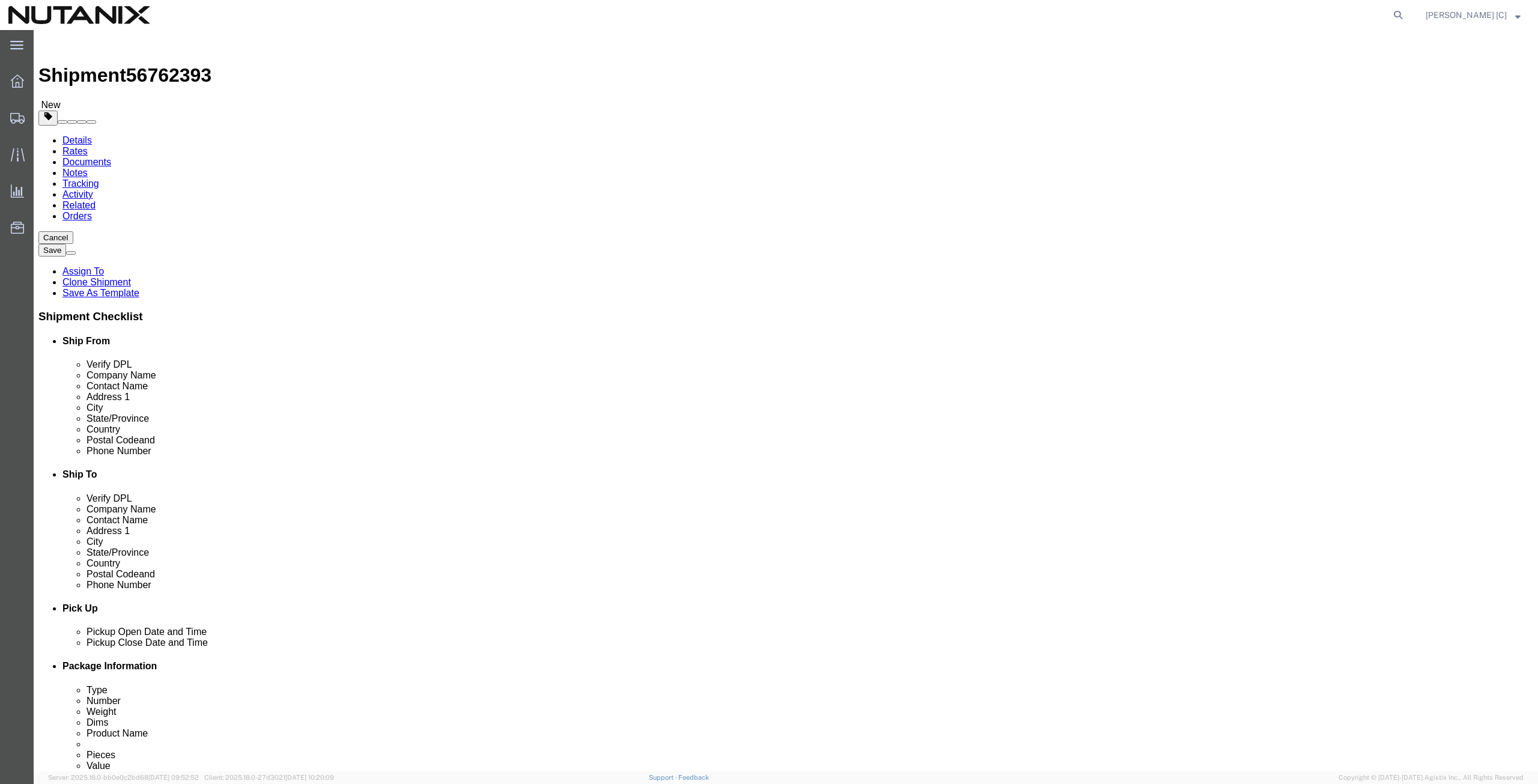
click div "Location Select Select My Profile Location [GEOGRAPHIC_DATA] - [GEOGRAPHIC_DATA…"
paste input "[EMAIL_ADDRESS]"
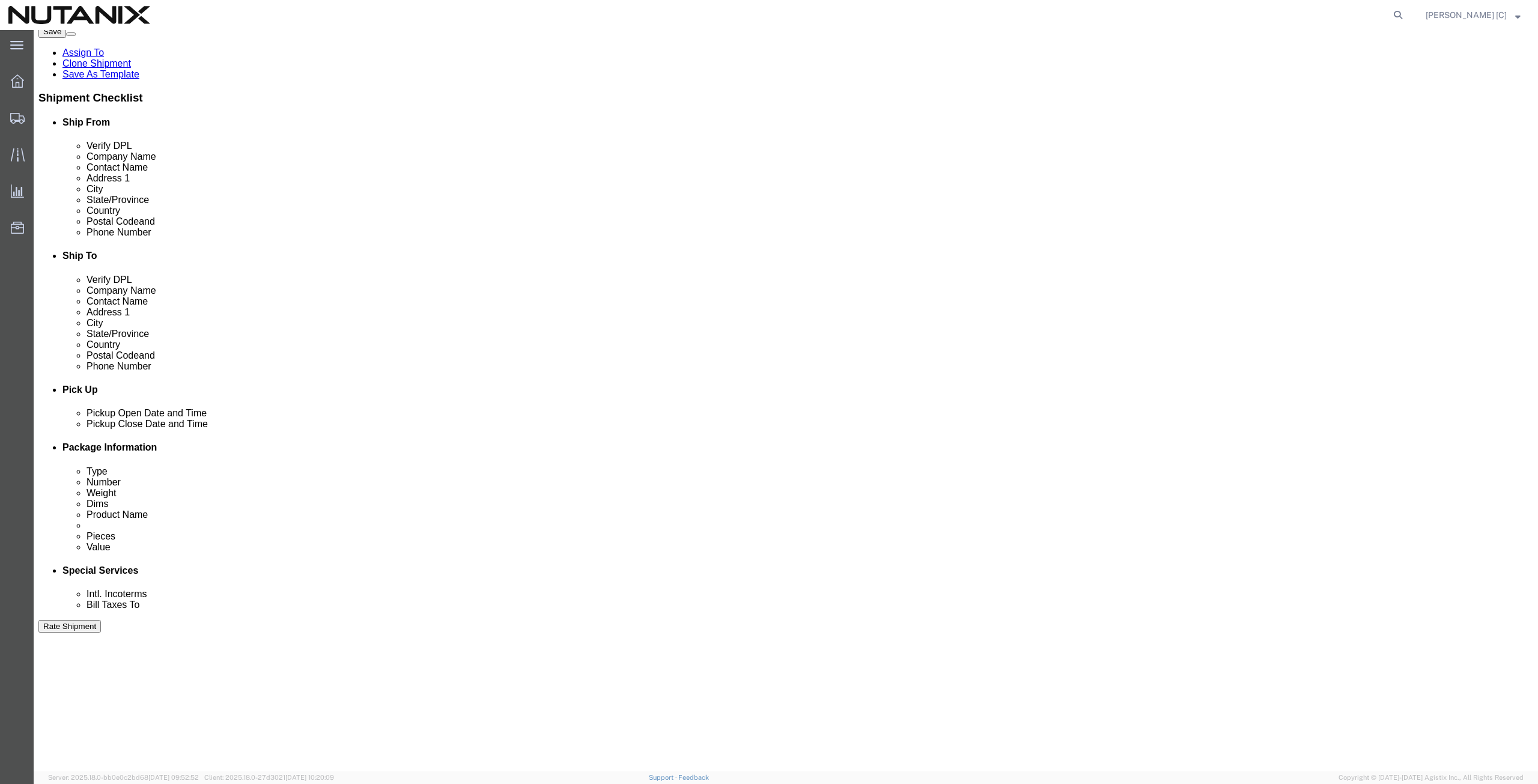
scroll to position [290, 0]
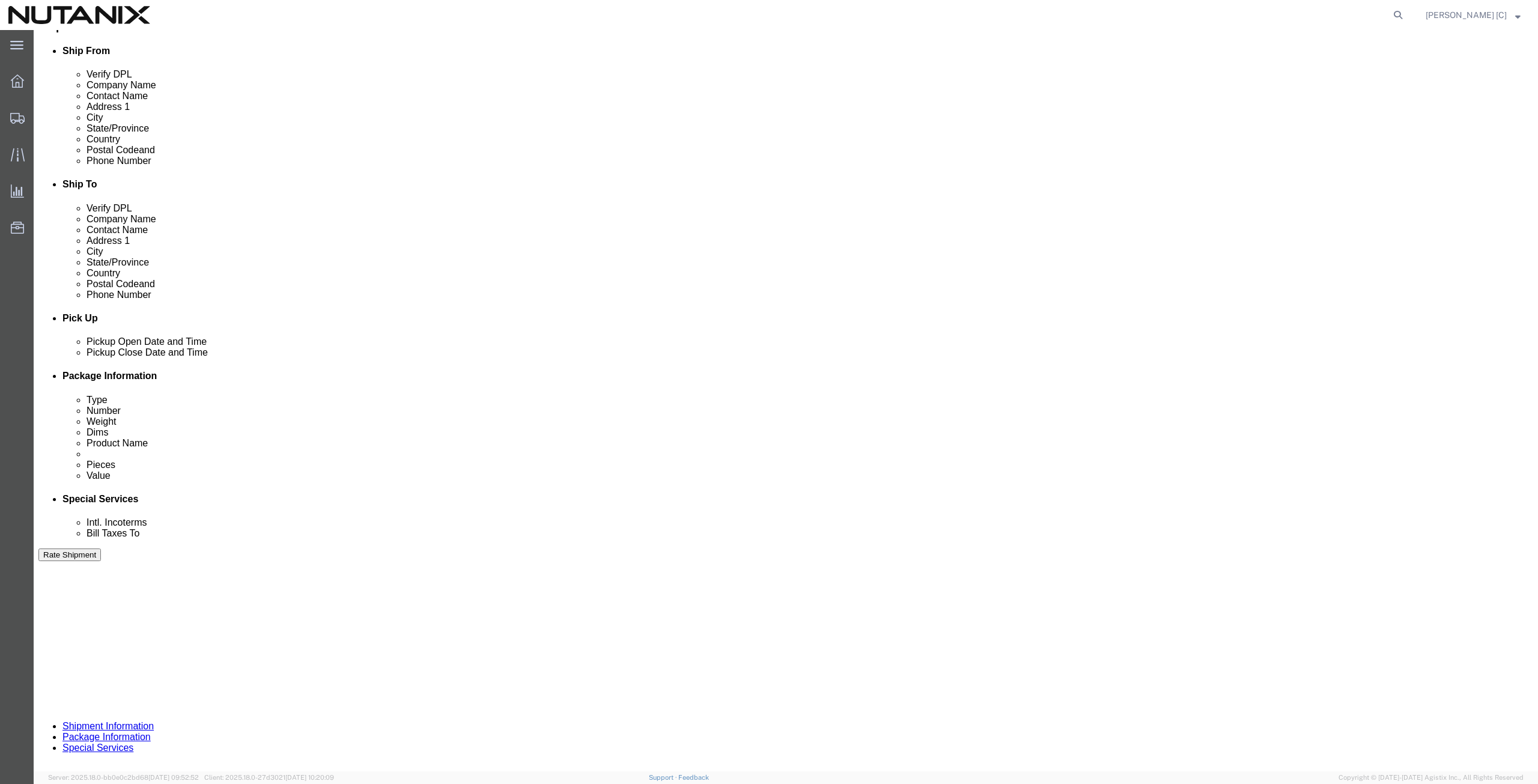
type input "[EMAIL_ADDRESS][DOMAIN_NAME]"
click button "Continue"
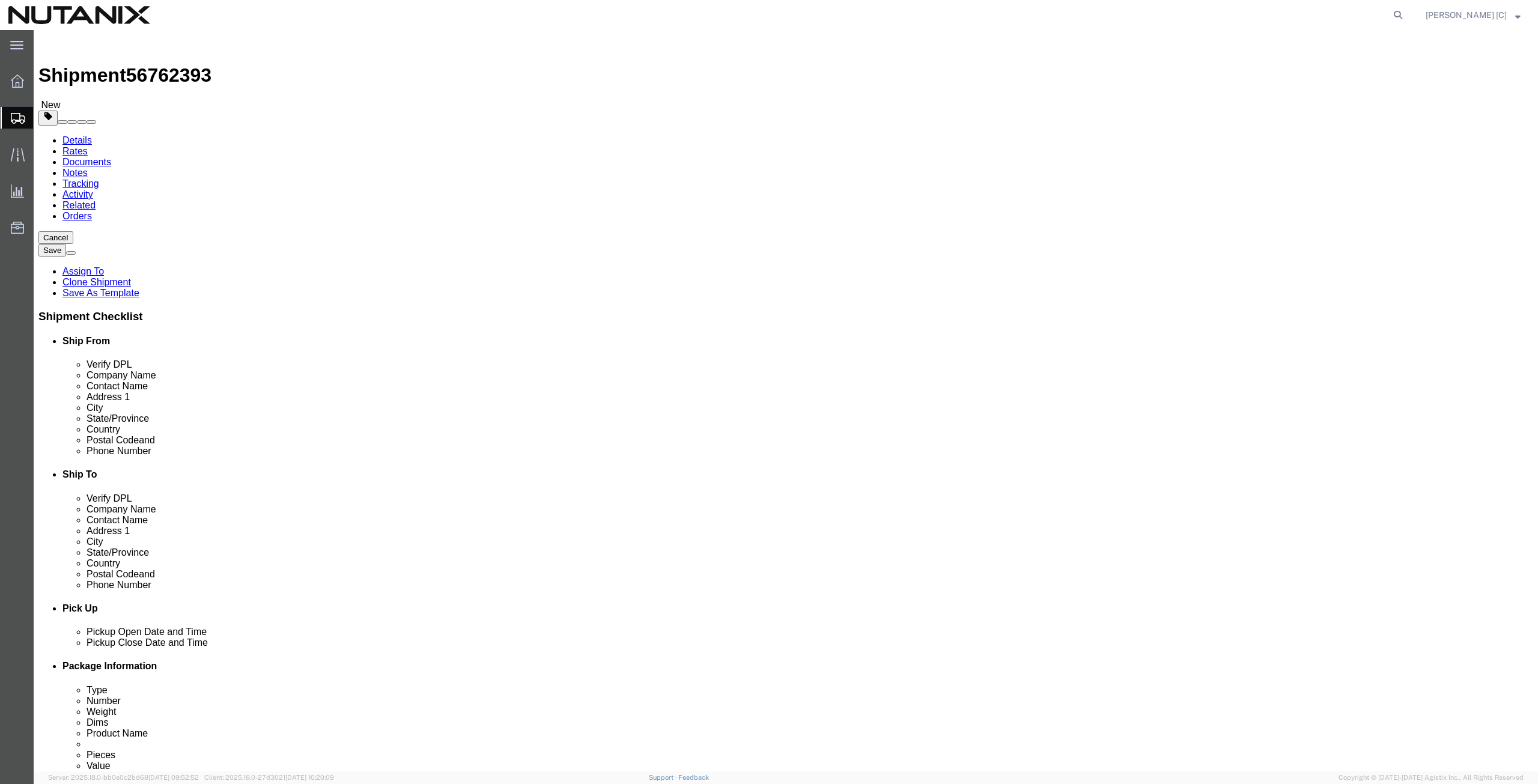
drag, startPoint x: 208, startPoint y: 354, endPoint x: 236, endPoint y: 393, distance: 48.0
click dd "1.00 USD"
click div
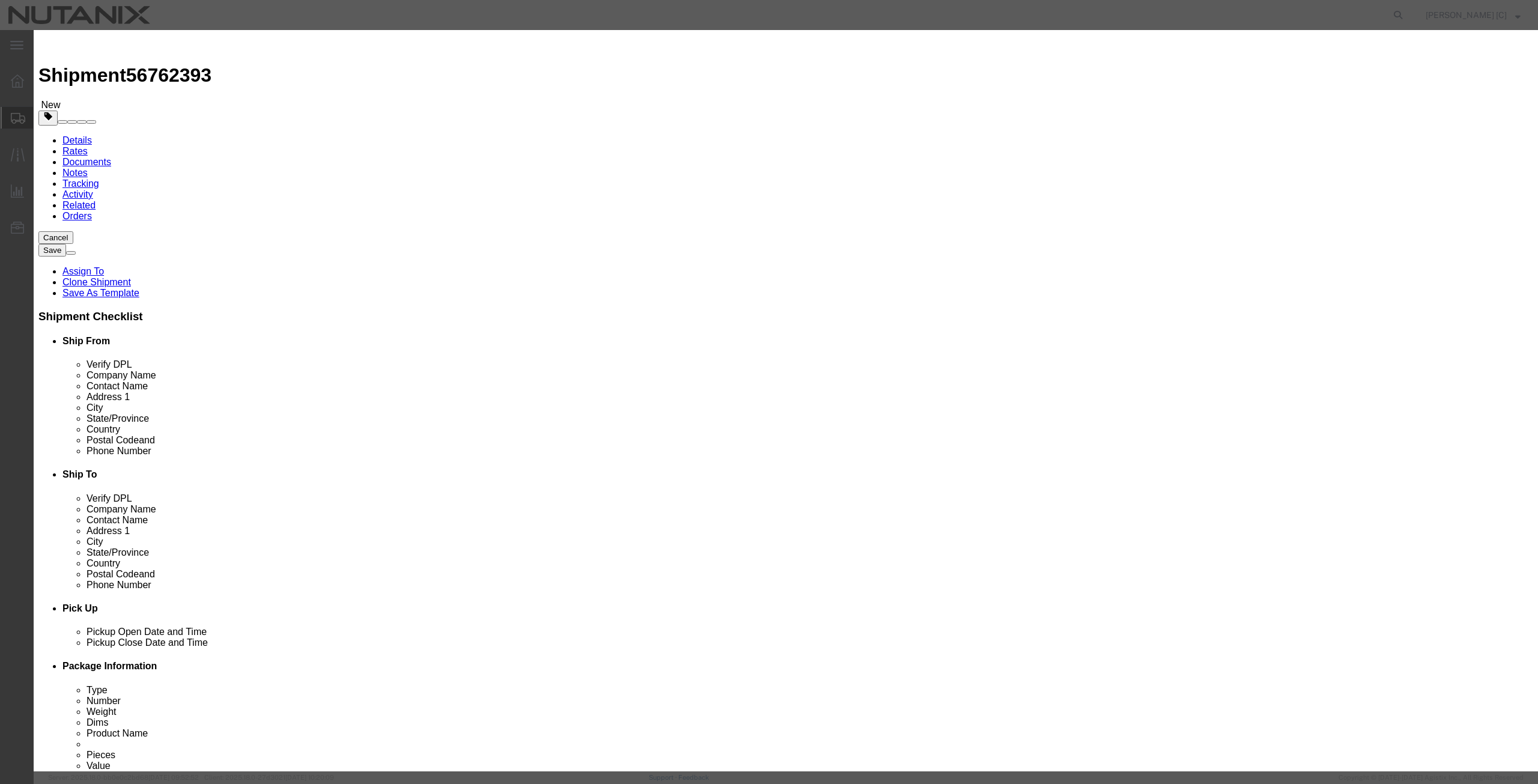
drag, startPoint x: 579, startPoint y: 133, endPoint x: 470, endPoint y: 154, distance: 111.0
click div "Product Name Mac Book Pro Pieces 1.00 Select Bag Barrels 100Board Feet Bottle B…"
type input "1000"
click button "Save & Close"
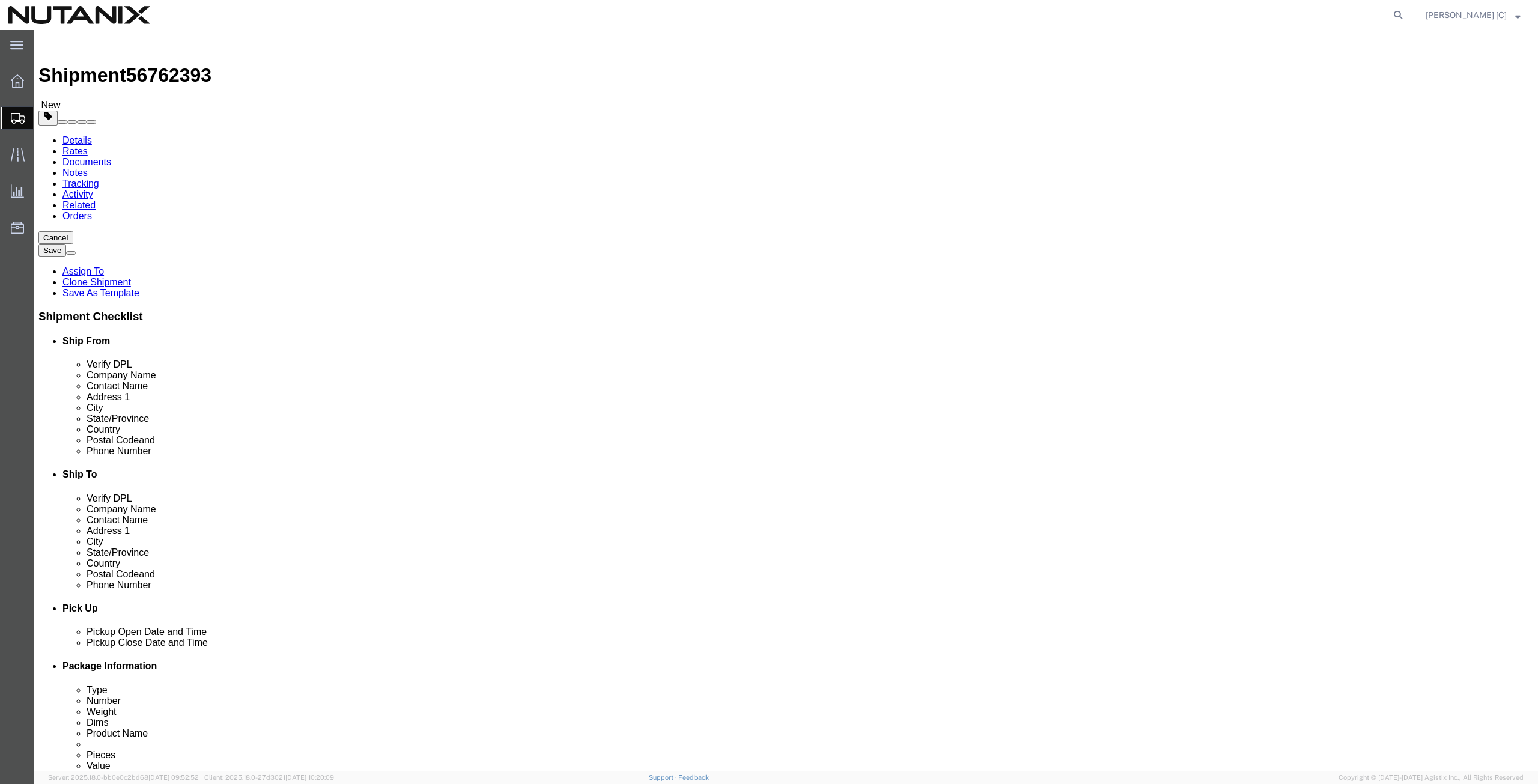
click button "Continue"
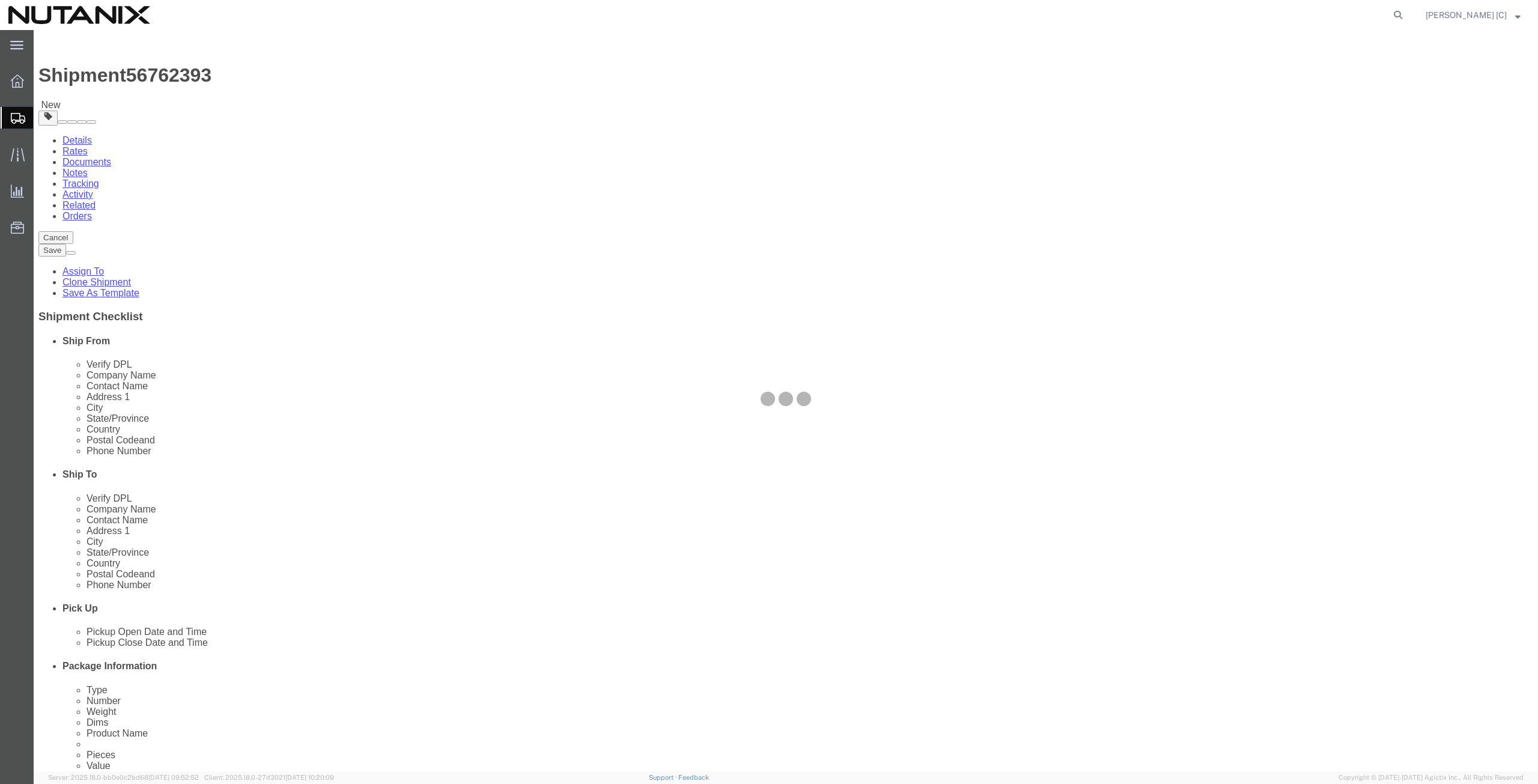
select select
select select "COSTCENTER"
select select "48694"
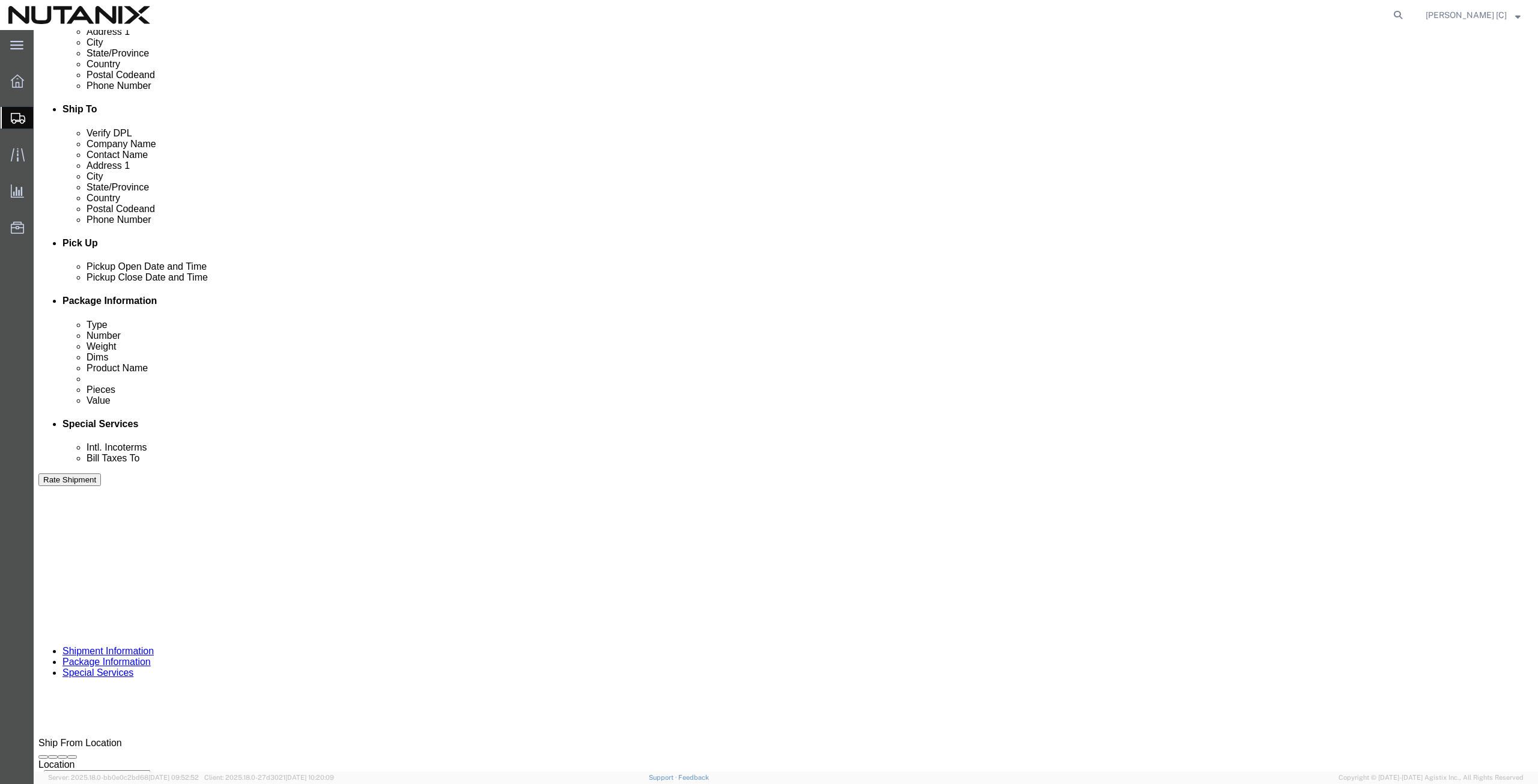
scroll to position [418, 0]
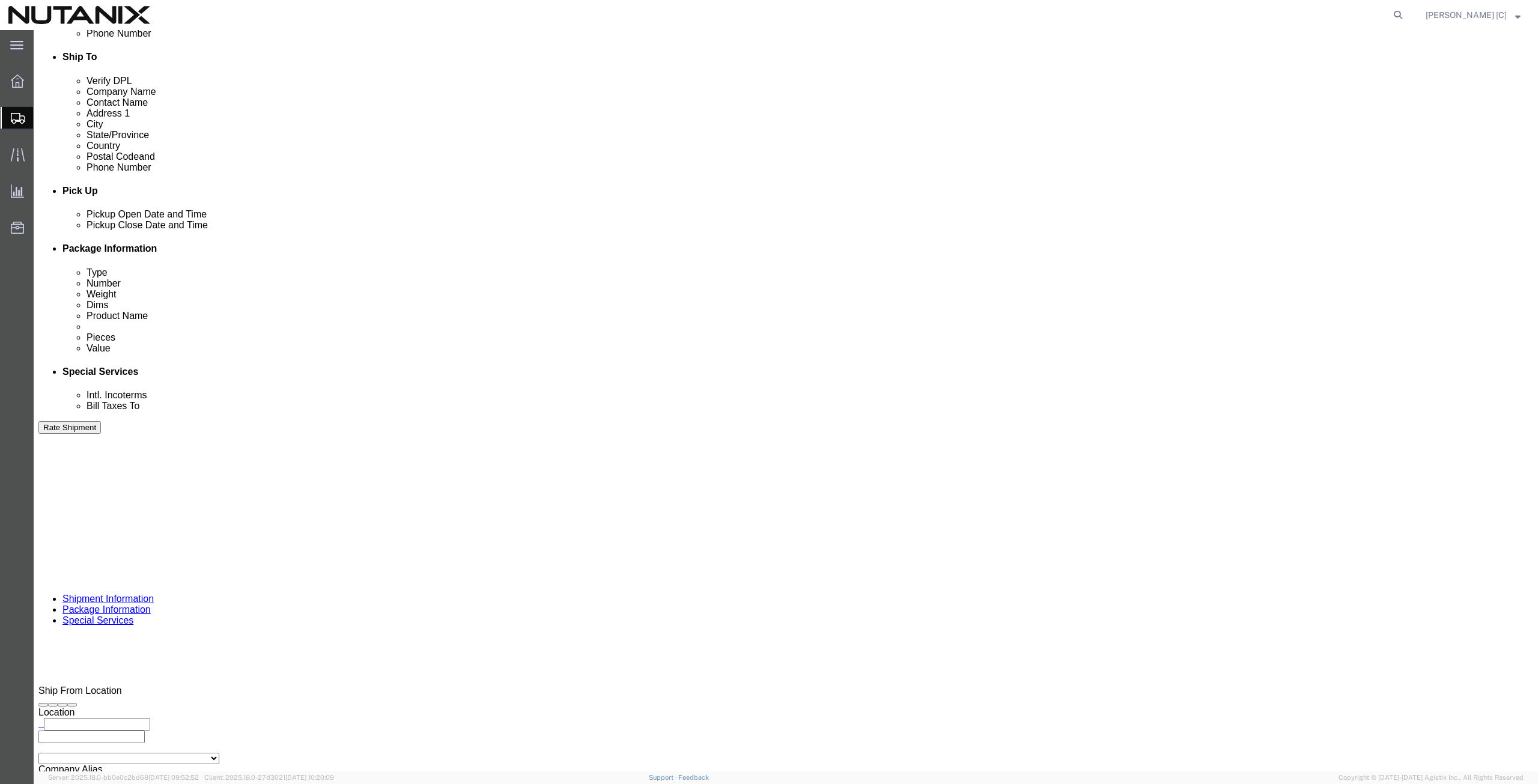
click button "Rate Shipment"
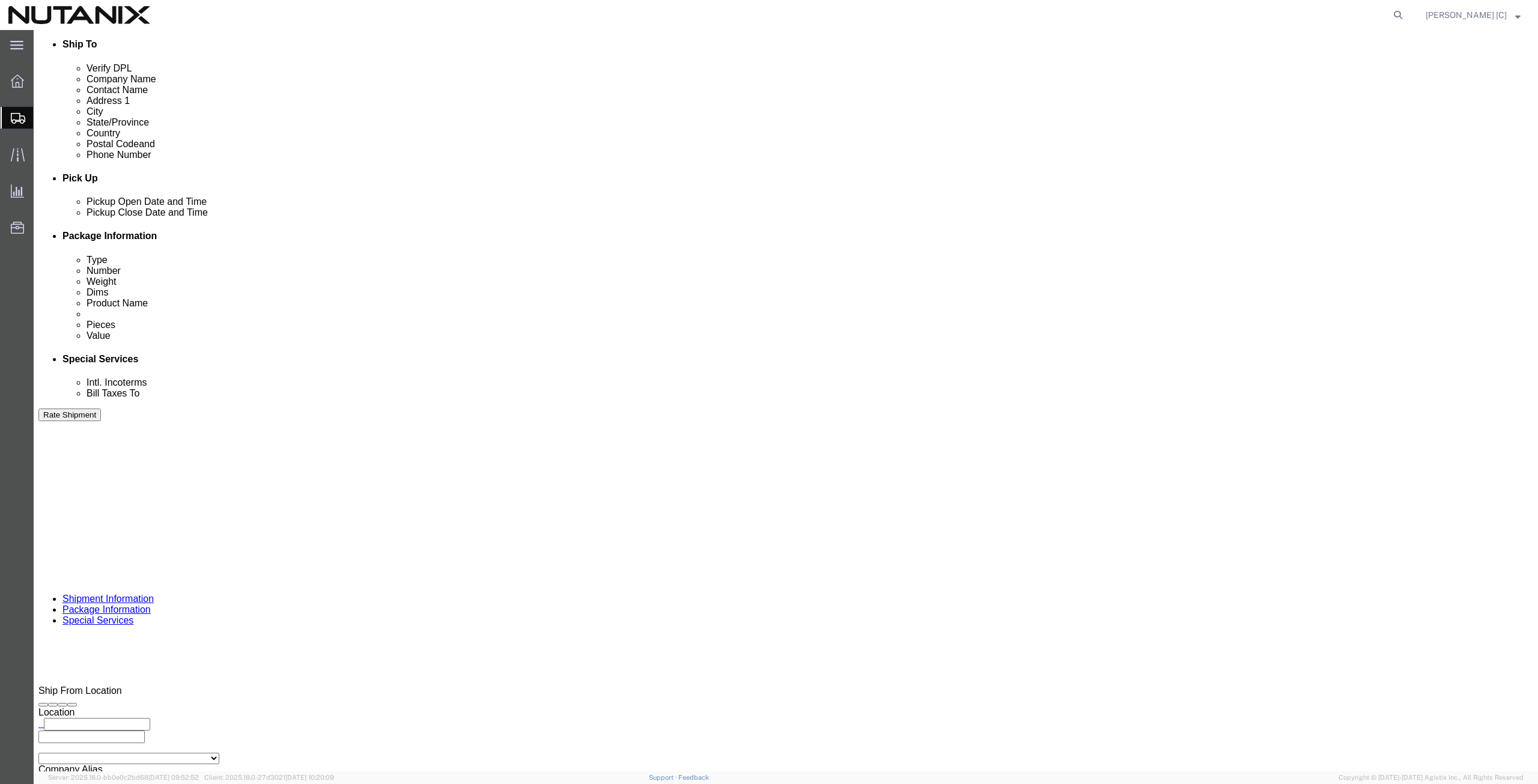
click icon
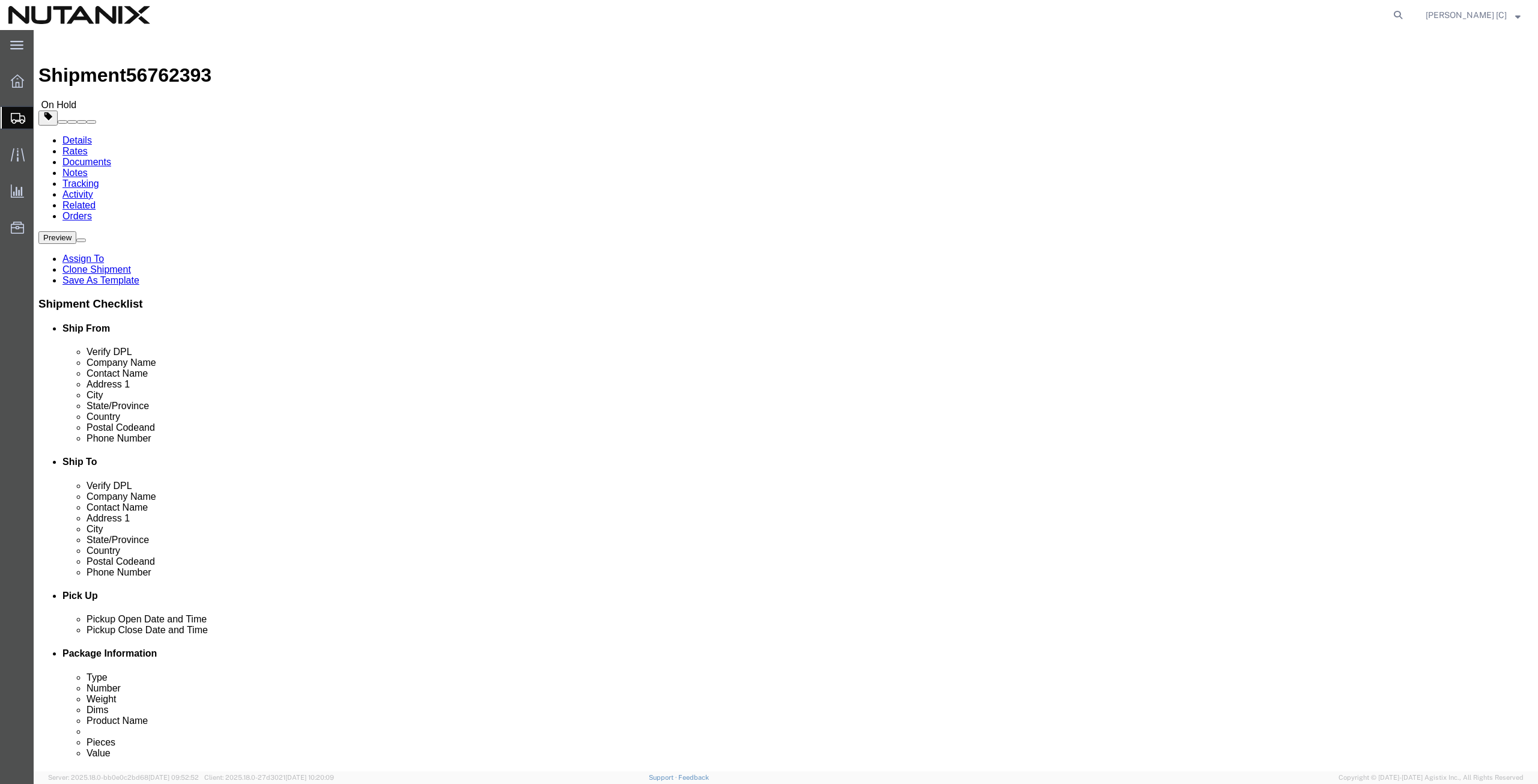
click icon
drag, startPoint x: 1358, startPoint y: 716, endPoint x: 968, endPoint y: 632, distance: 398.9
click button "Rate Shipment"
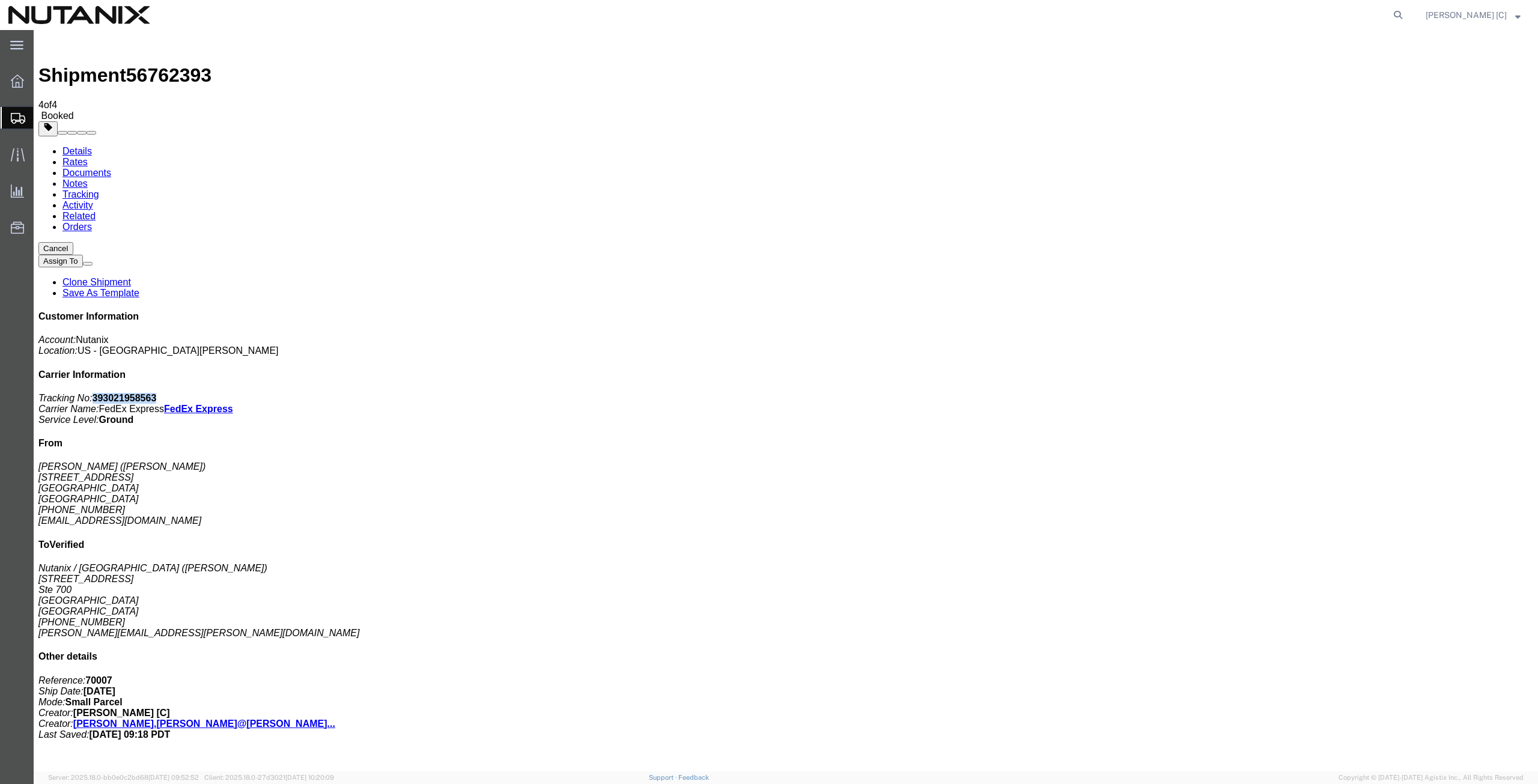
drag, startPoint x: 1428, startPoint y: 187, endPoint x: 1372, endPoint y: 188, distance: 56.0
click at [1372, 393] on p "Tracking No: 393021958563 Carrier Name: FedEx Express FedEx Express Service Lev…" at bounding box center [786, 409] width 1495 height 33
copy b "393021958563"
drag, startPoint x: 709, startPoint y: 236, endPoint x: 701, endPoint y: 245, distance: 12.0
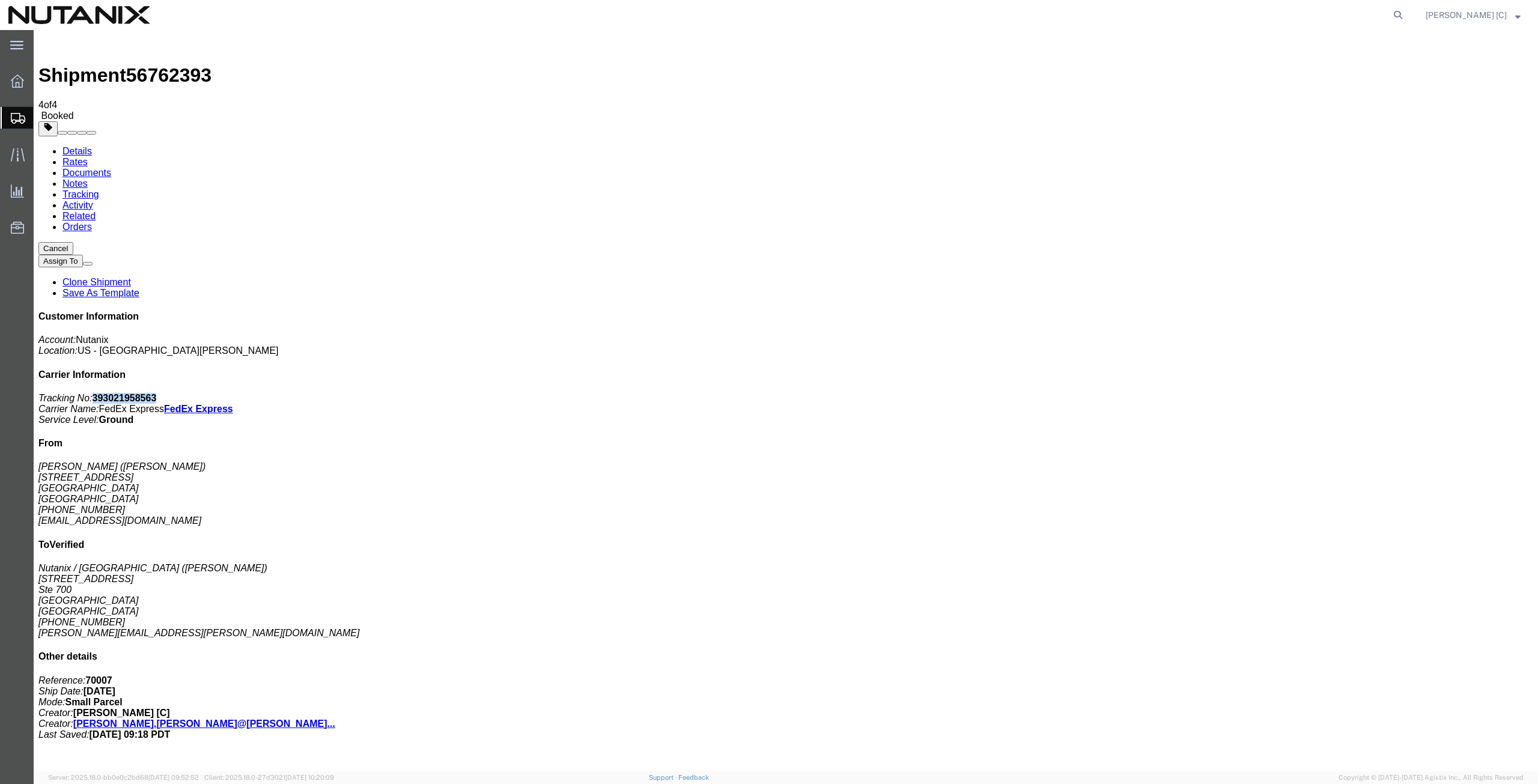
click at [1407, 18] on icon at bounding box center [1398, 15] width 17 height 17
click at [1041, 14] on input "search" at bounding box center [1207, 15] width 366 height 29
type input "392829766518"
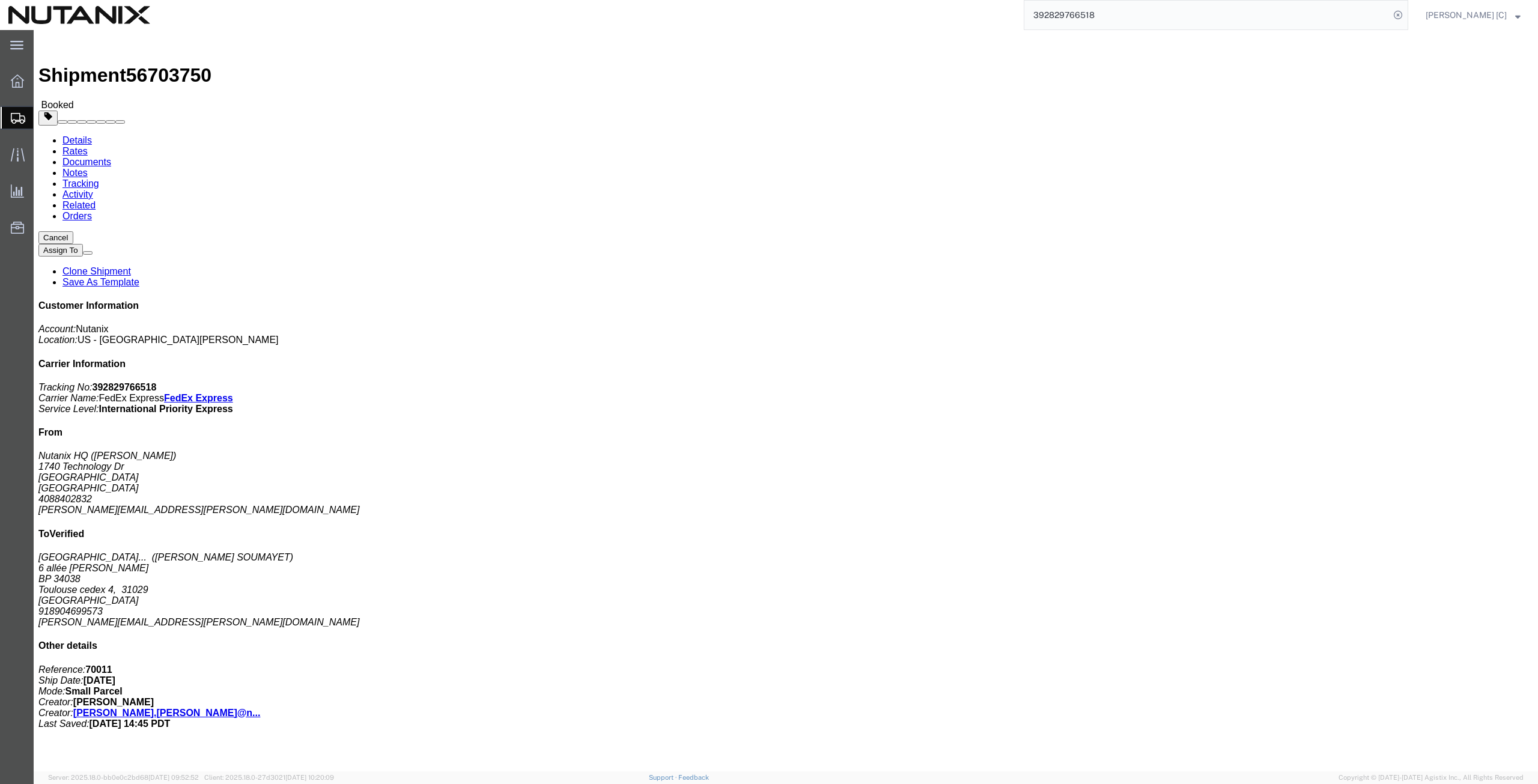
click link "Documents"
